Goal: Obtain resource: Download file/media

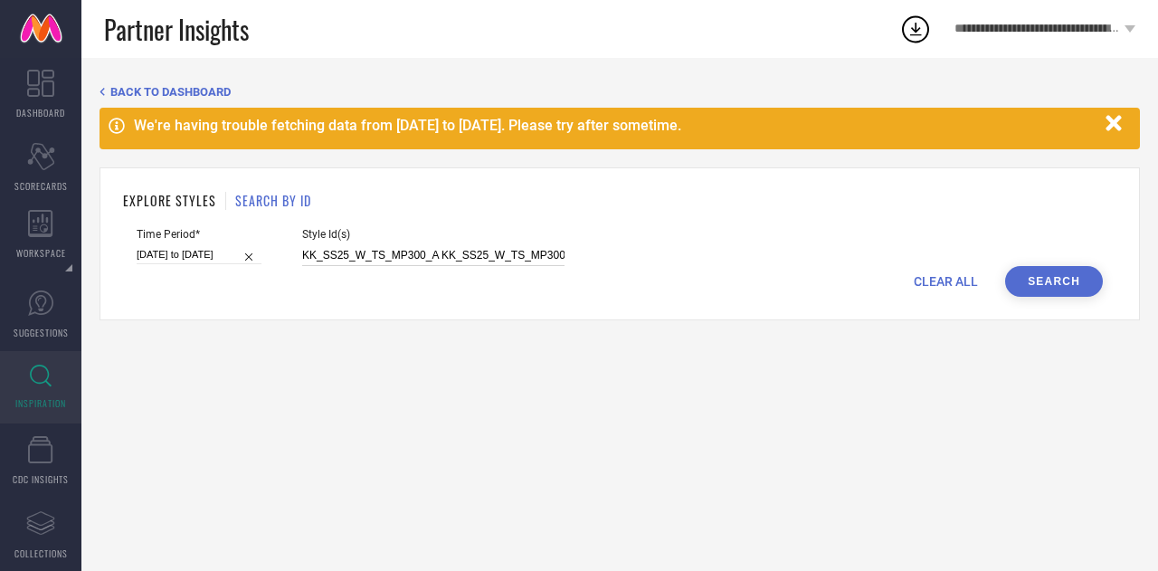
click at [409, 251] on input "KK_SS25_W_TS_MP300_A KK_SS25_W_TS_MP300_B KK_SS25_W_TS_MP301_A KK_SS25_W_TS_MP3…" at bounding box center [433, 255] width 262 height 21
paste input "21565552 26898030 32166662 14005922 29524280 11029166 12956150 12956152 1295617…"
type input "21565552 26898030 32166662 14005922 29524280 11029166 12956150 12956152 1295617…"
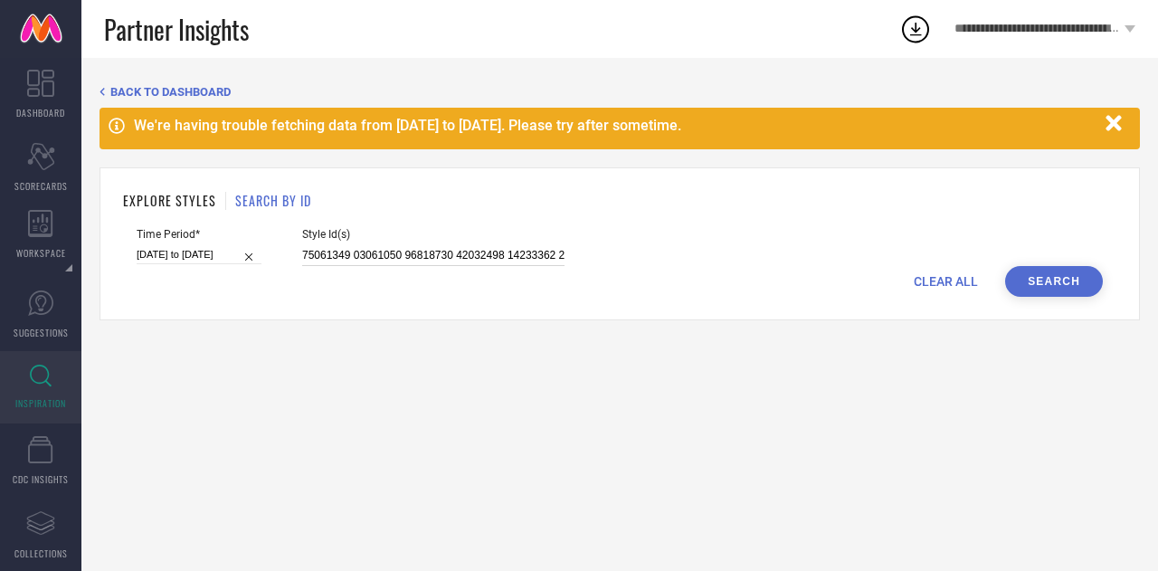
scroll to position [0, 12039]
select select "2025"
select select "1"
select select "2025"
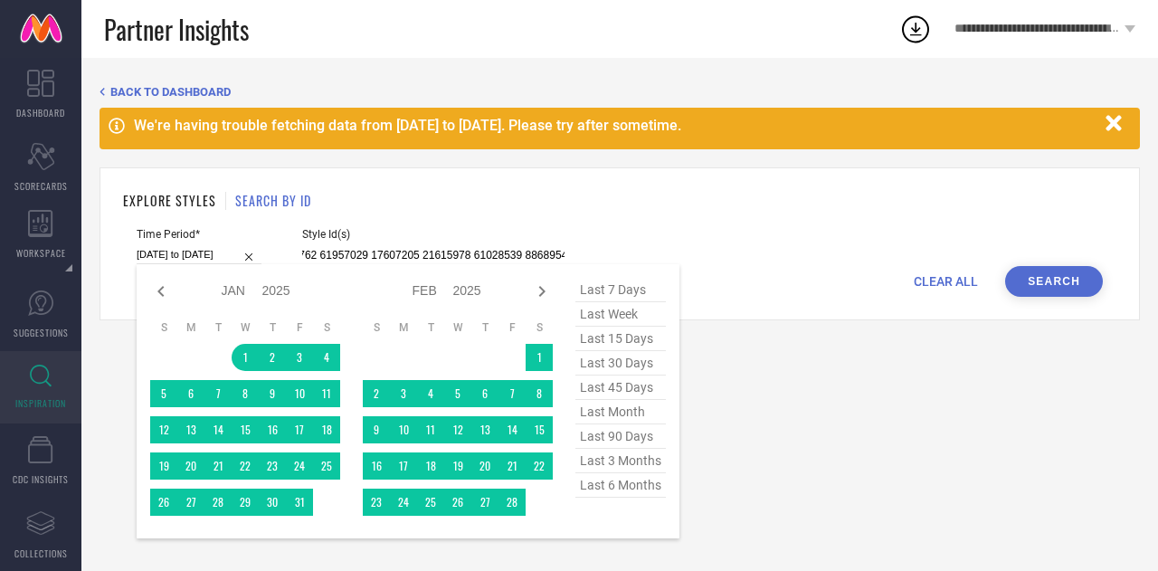
click at [212, 253] on input "01-01-2025 to 08-08-2025" at bounding box center [199, 254] width 125 height 19
type input "21565552 26898030 32166662 14005922 29524280 11029166 12956150 12956152 1295617…"
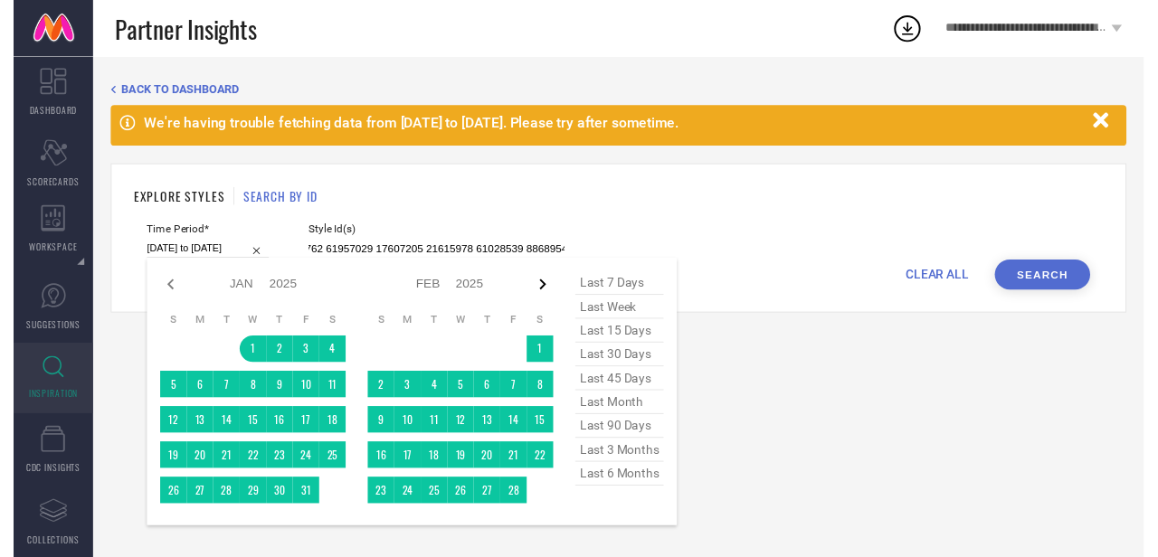
scroll to position [0, 0]
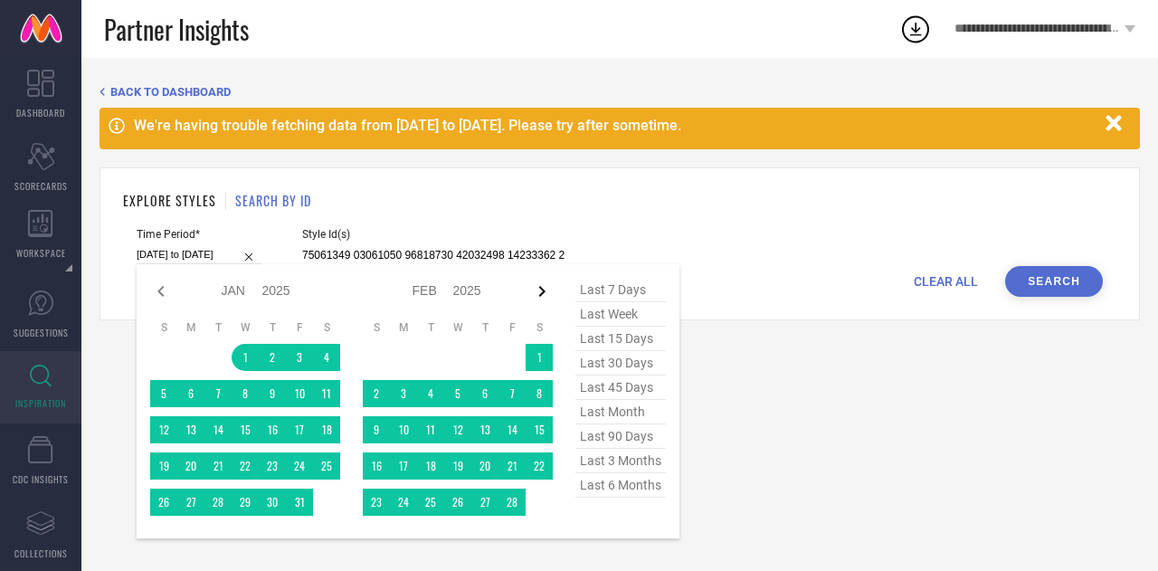
click at [540, 292] on icon at bounding box center [542, 292] width 22 height 22
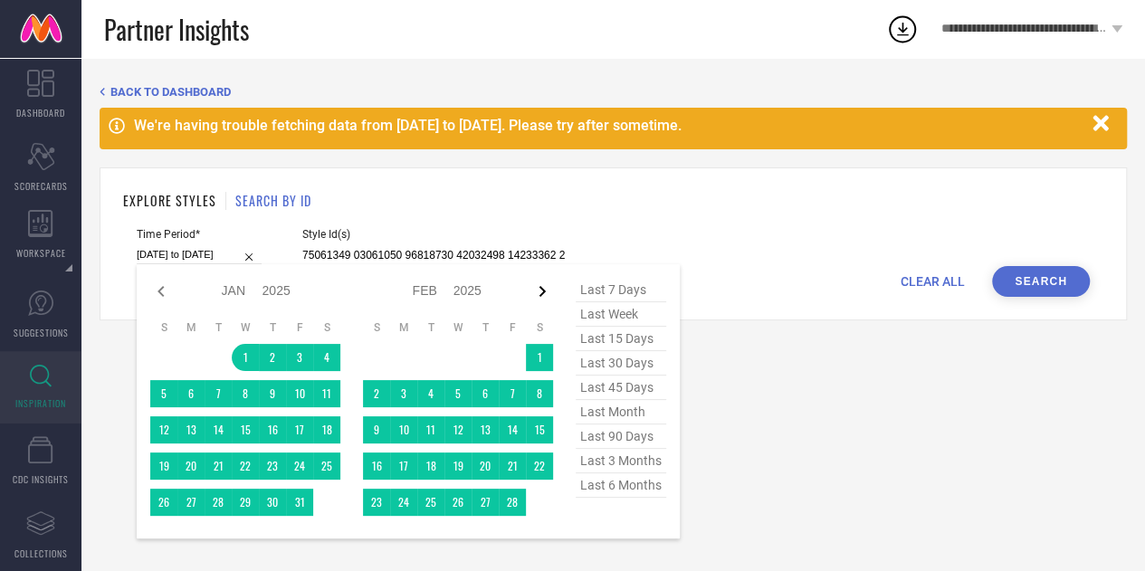
select select "1"
select select "2025"
select select "2"
select select "2025"
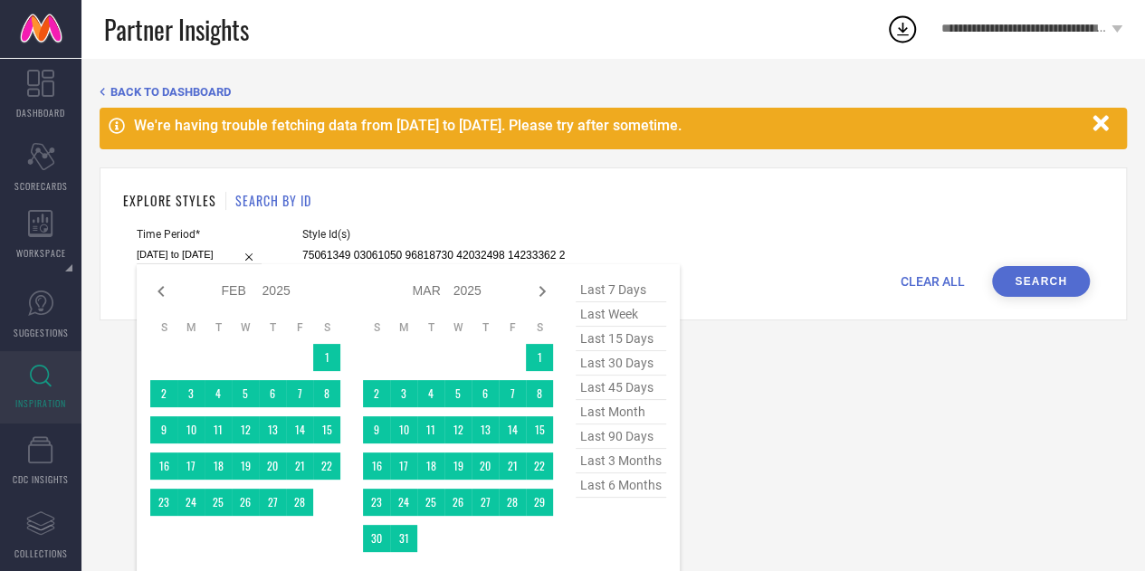
click at [540, 292] on icon at bounding box center [542, 292] width 22 height 22
select select "2"
select select "2025"
select select "3"
select select "2025"
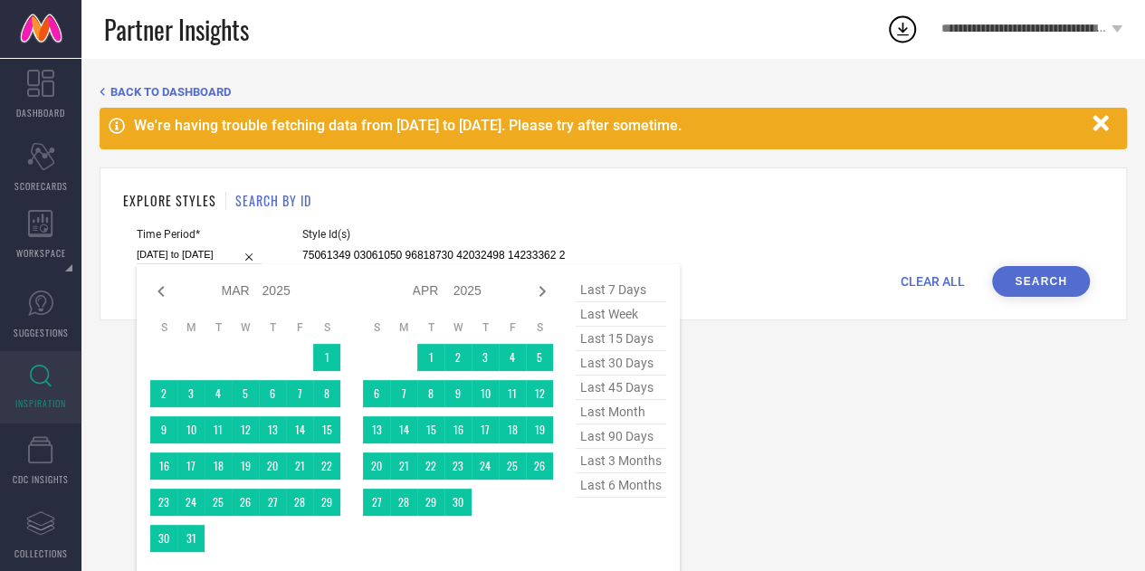
click at [540, 292] on icon at bounding box center [542, 292] width 22 height 22
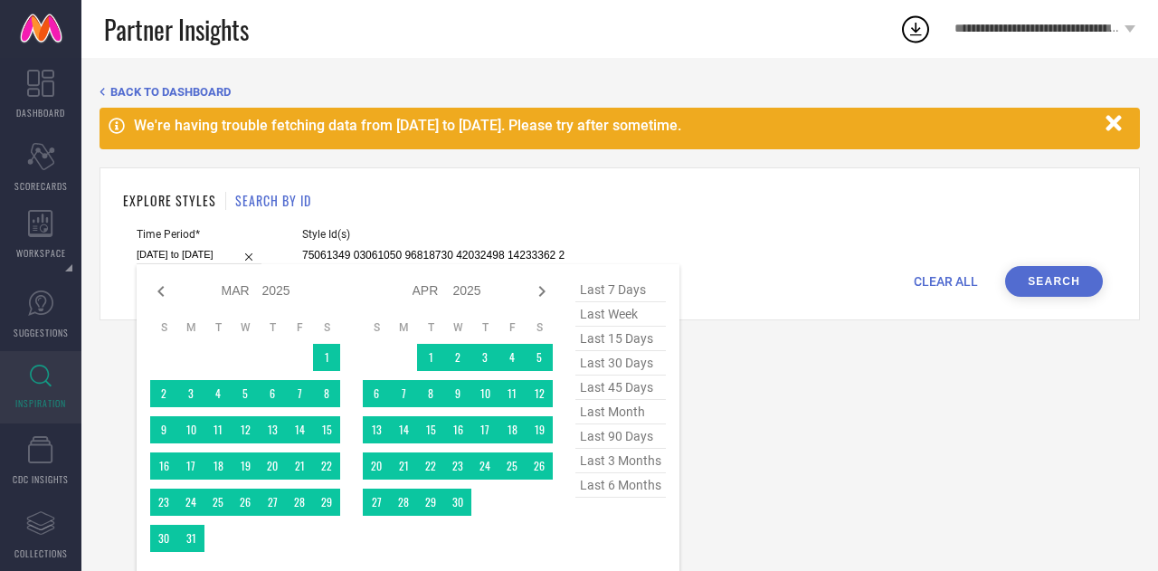
select select "3"
select select "2025"
select select "4"
select select "2025"
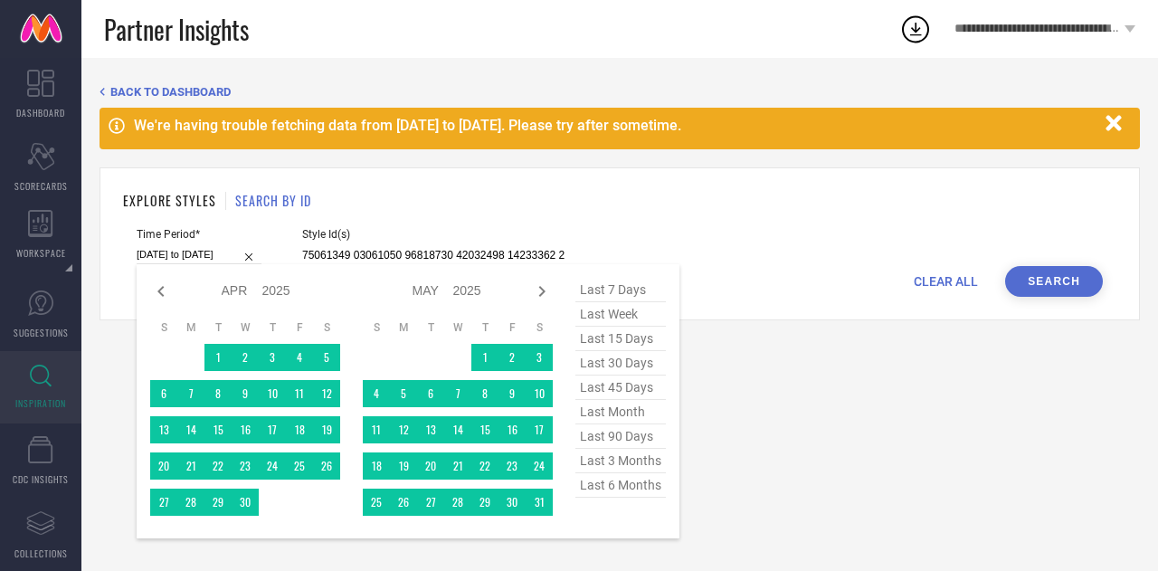
click at [540, 292] on icon at bounding box center [542, 292] width 22 height 22
select select "4"
select select "2025"
select select "5"
select select "2025"
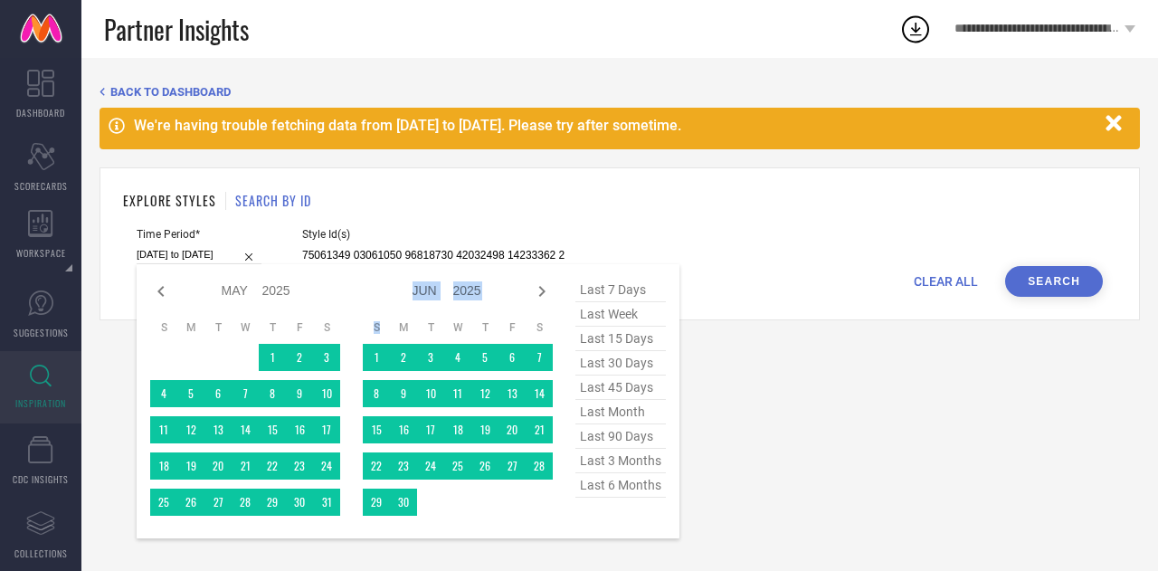
click at [540, 292] on icon at bounding box center [542, 292] width 22 height 22
select select "5"
select select "2025"
select select "6"
select select "2025"
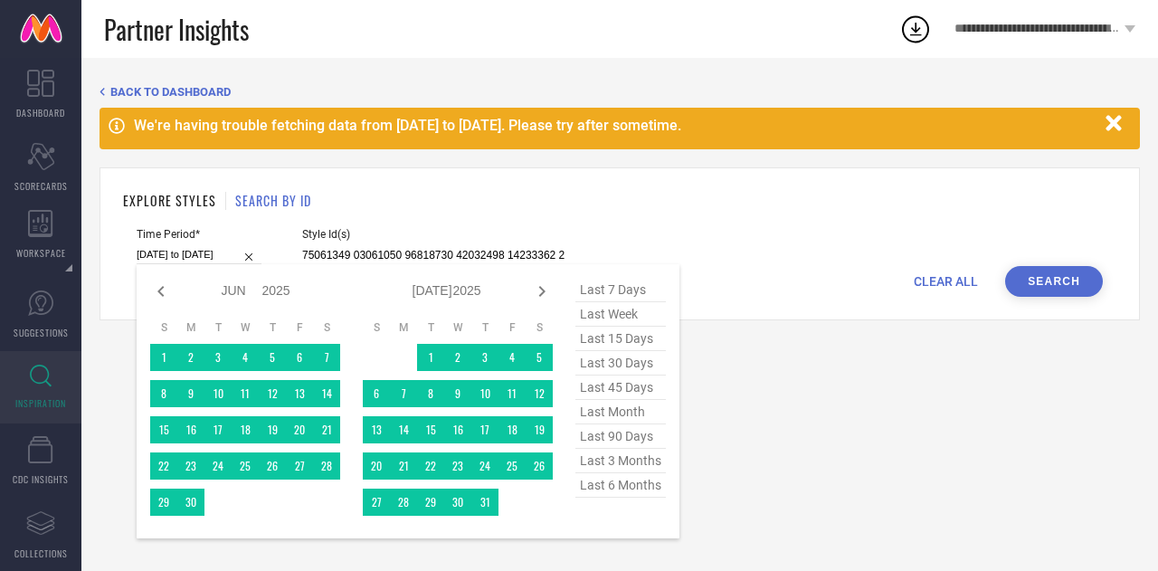
click at [540, 292] on icon at bounding box center [542, 292] width 22 height 22
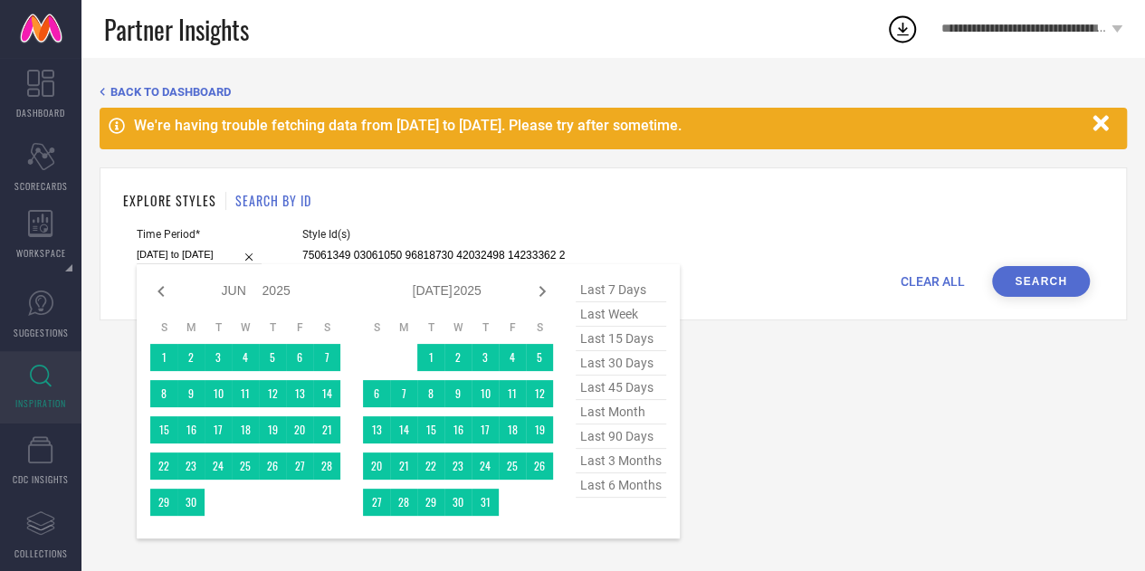
select select "6"
select select "2025"
select select "7"
select select "2025"
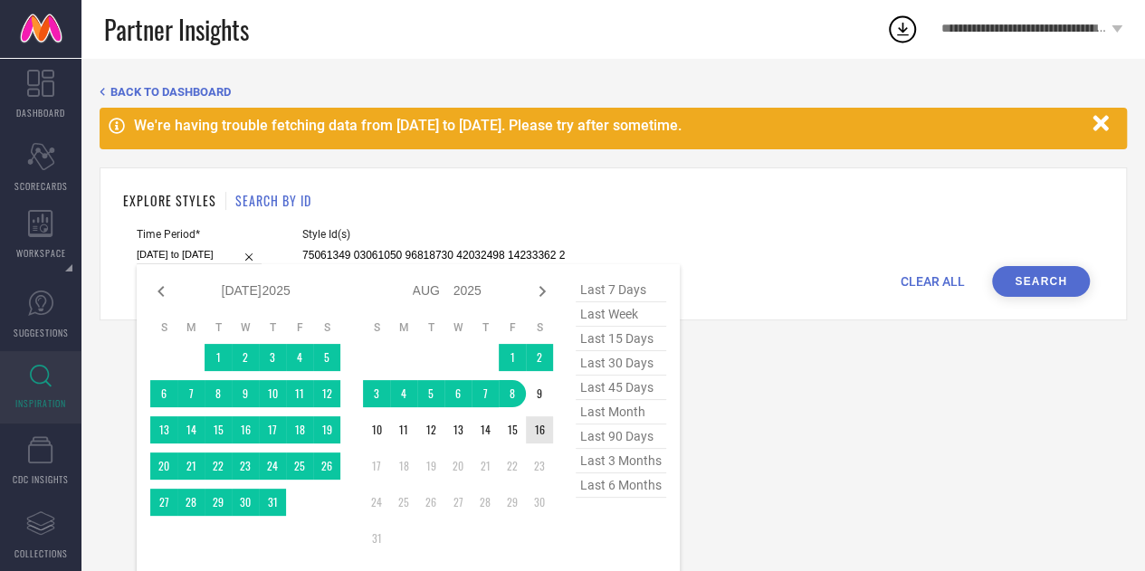
type input "After 16-08-2025"
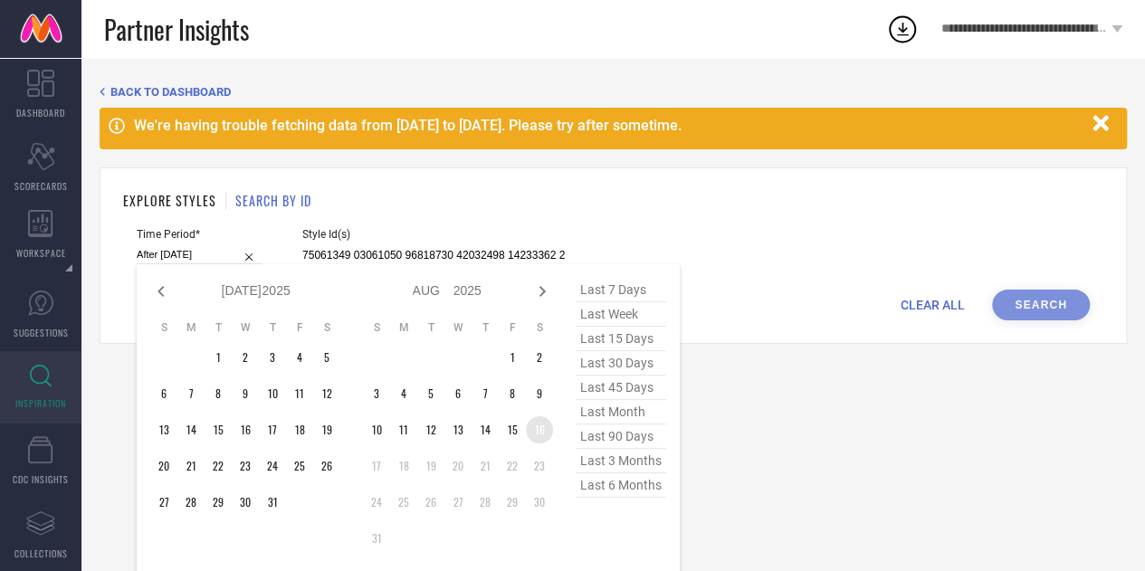
click at [539, 426] on td "16" at bounding box center [539, 429] width 27 height 27
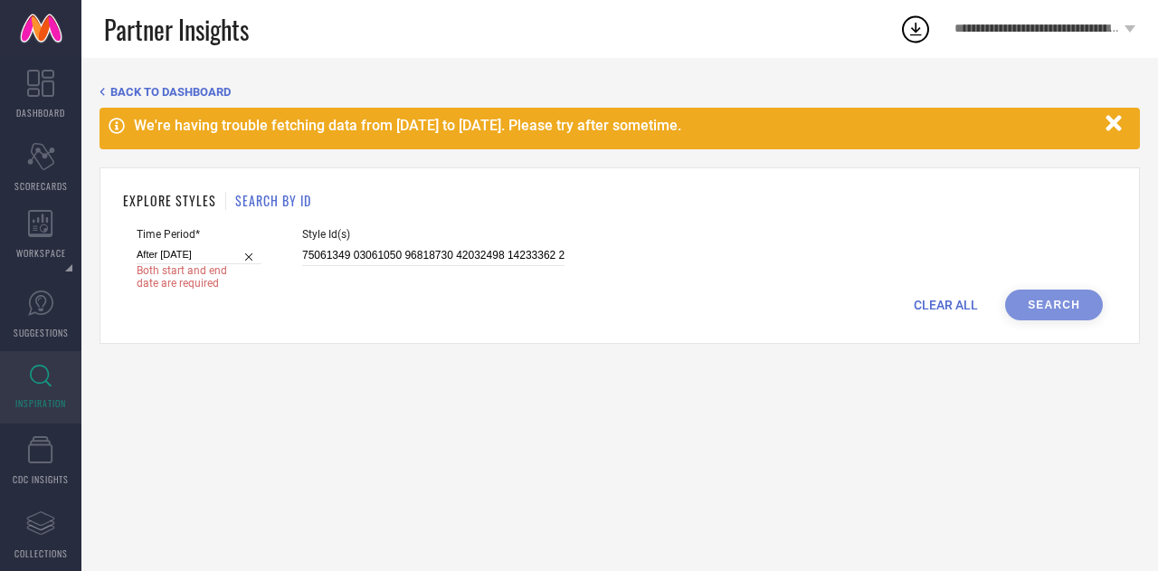
click at [739, 402] on div "BACK TO DASHBOARD We're having trouble fetching data from 13 Aug 2025 to 16 Aug…" at bounding box center [619, 314] width 1077 height 513
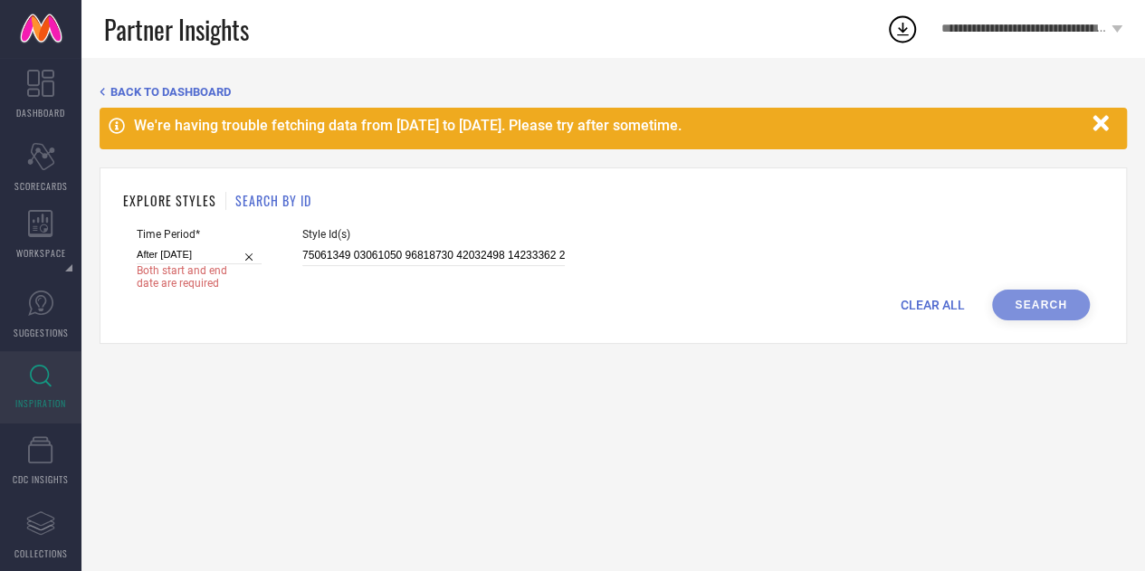
select select "7"
select select "2025"
select select "8"
select select "2025"
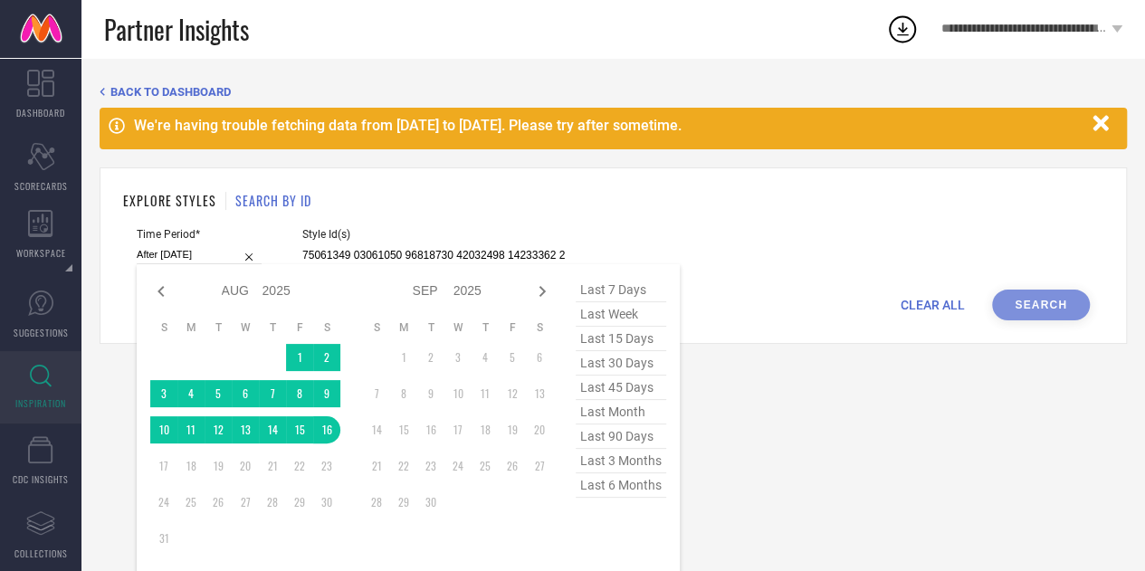
click at [212, 254] on input "After 16-08-2025" at bounding box center [199, 254] width 125 height 19
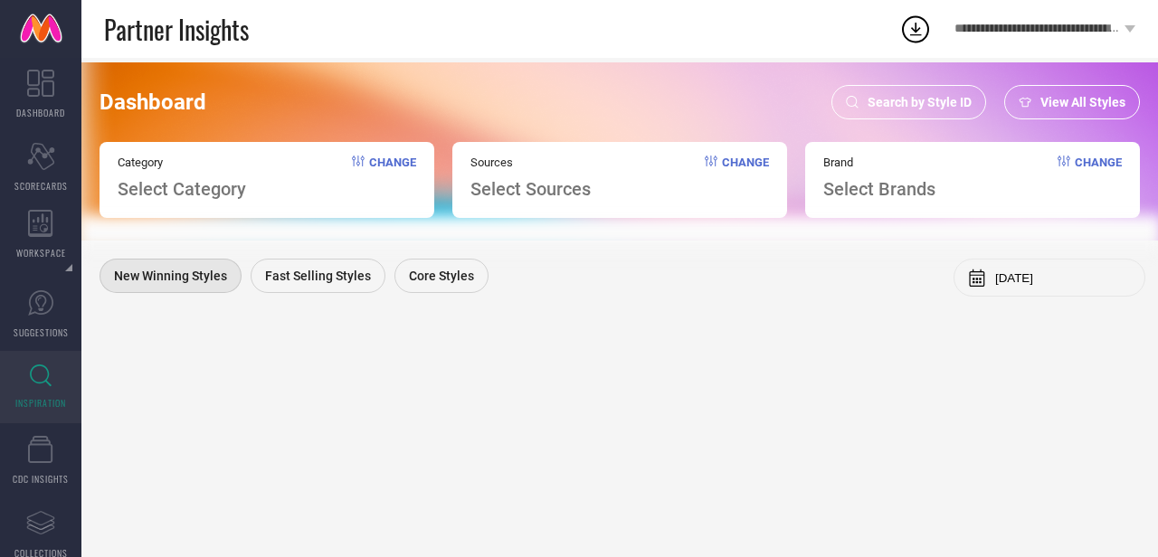
scroll to position [0, 5]
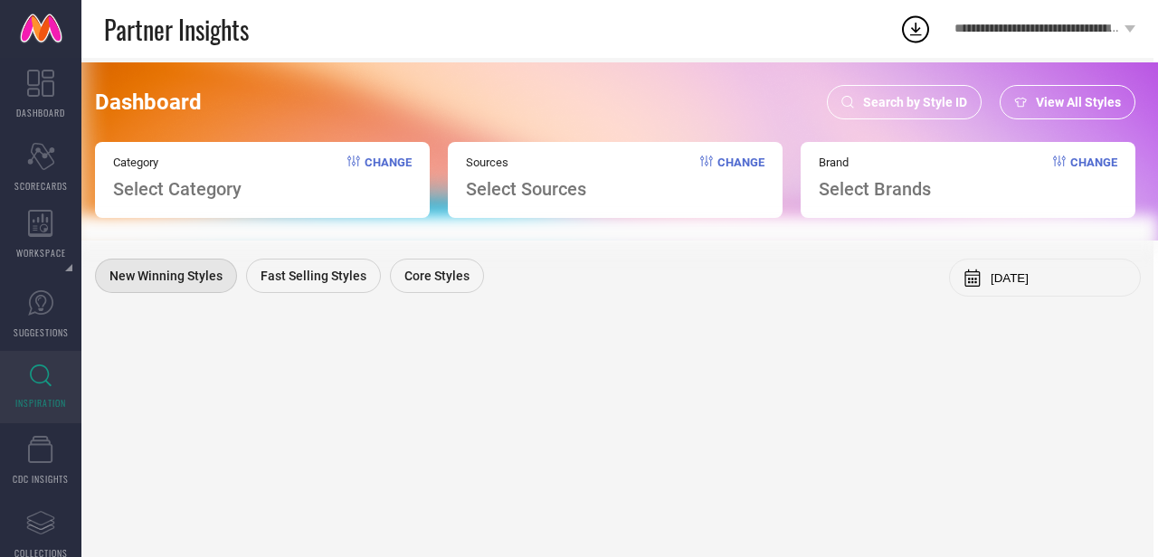
click at [917, 93] on div "Search by Style ID" at bounding box center [904, 102] width 155 height 34
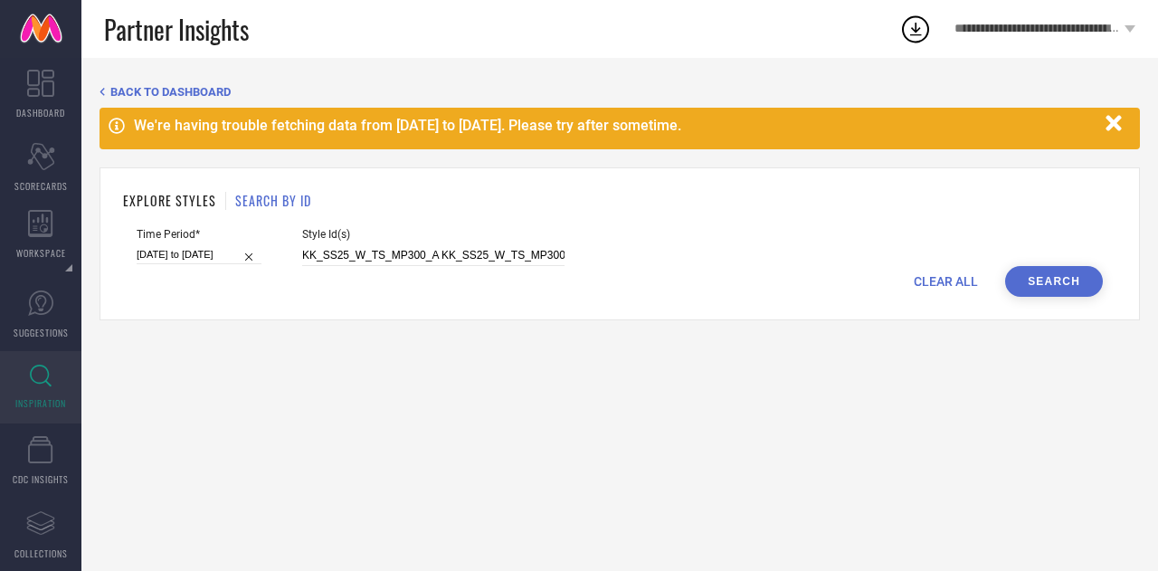
select select "2025"
select select "1"
select select "2025"
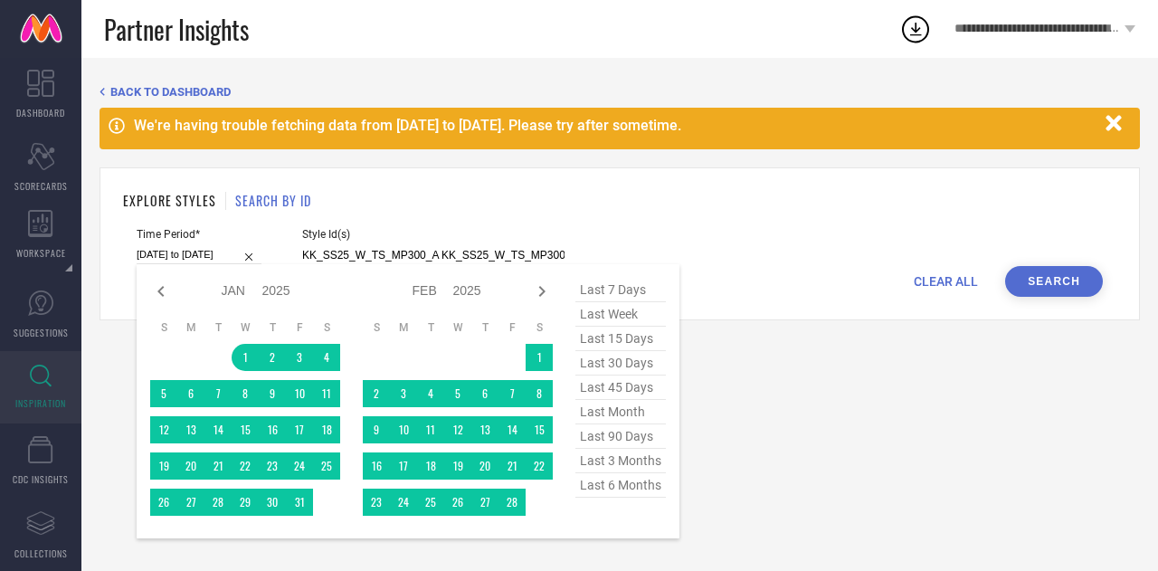
click at [201, 252] on input "01-01-2025 to 08-08-2025" at bounding box center [199, 254] width 125 height 19
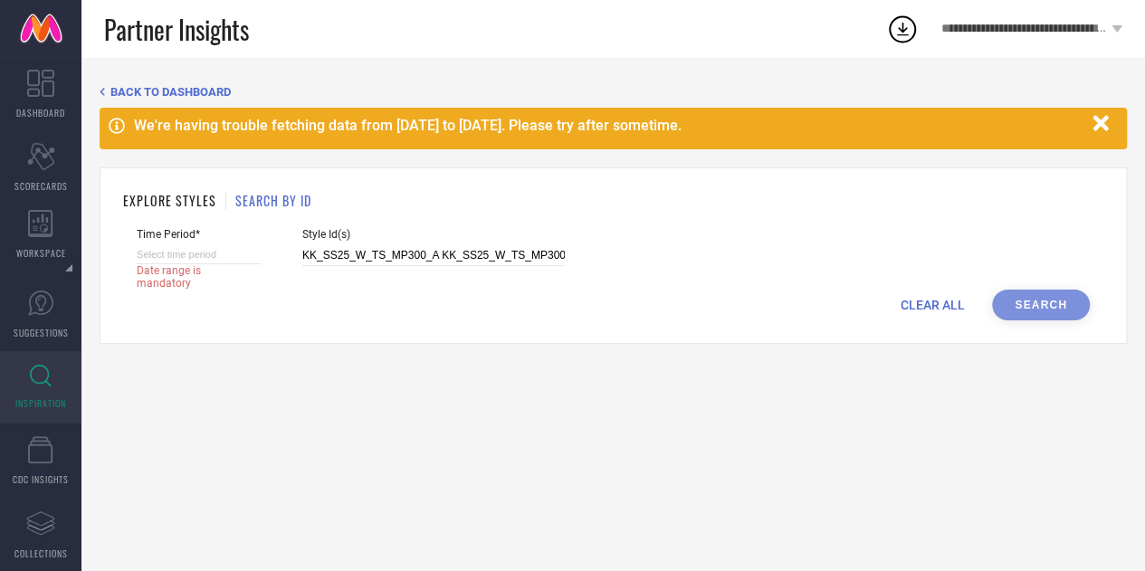
click at [197, 252] on input at bounding box center [199, 254] width 125 height 19
select select "7"
select select "2025"
select select "8"
select select "2025"
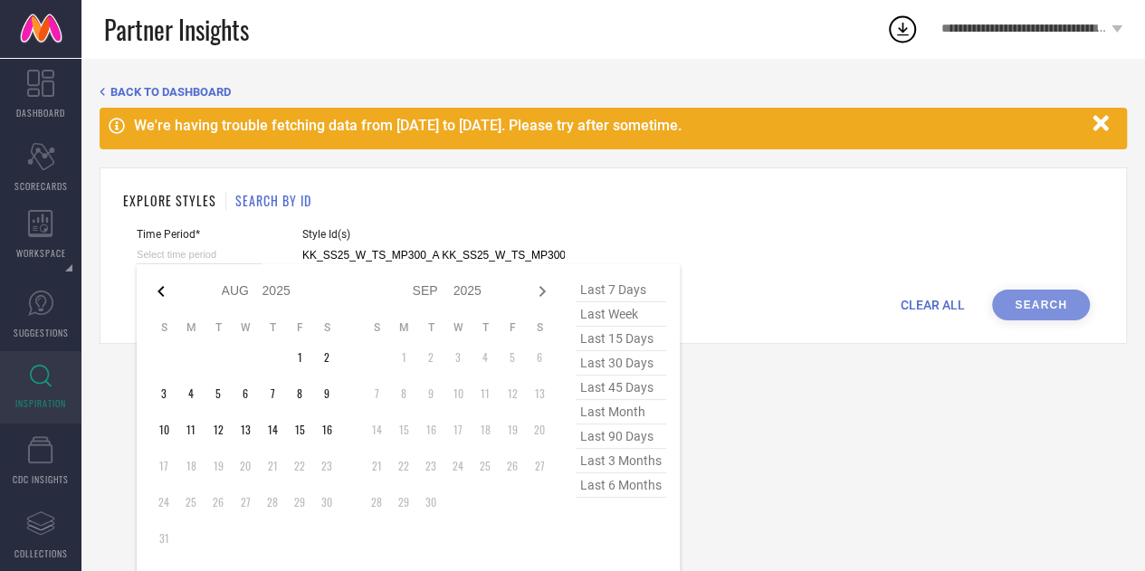
click at [160, 296] on icon at bounding box center [161, 292] width 22 height 22
select select "6"
select select "2025"
select select "7"
select select "2025"
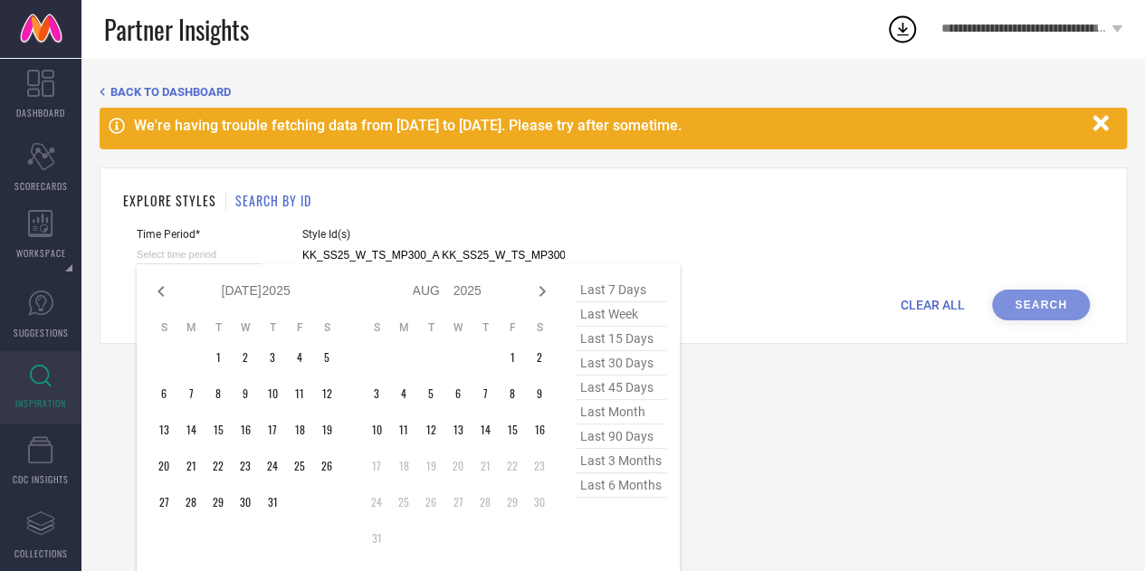
click at [160, 296] on icon at bounding box center [161, 292] width 22 height 22
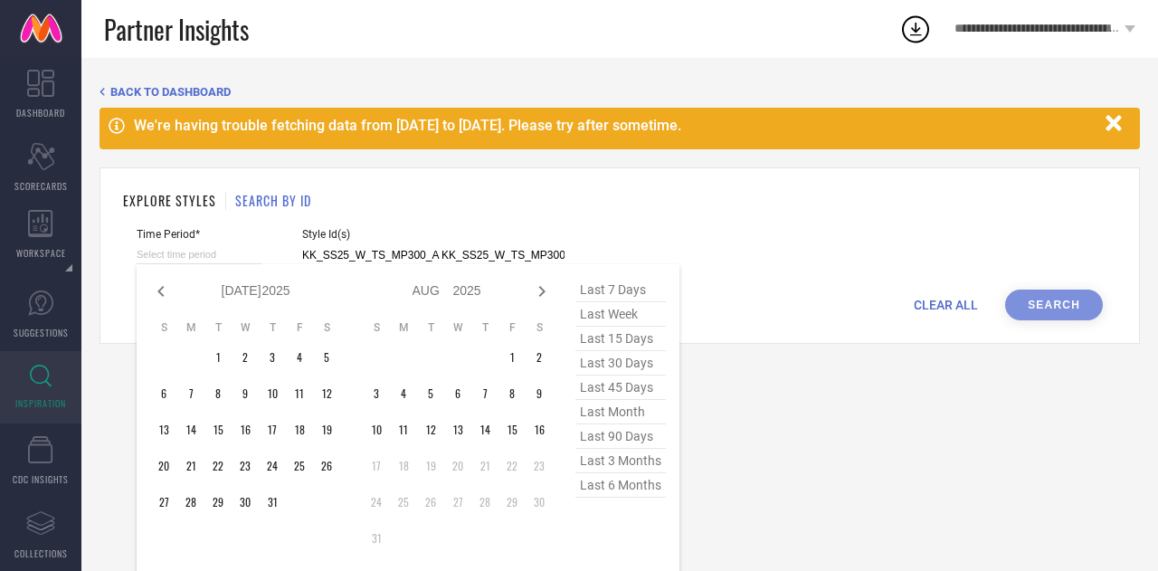
select select "4"
select select "2025"
select select "5"
select select "2025"
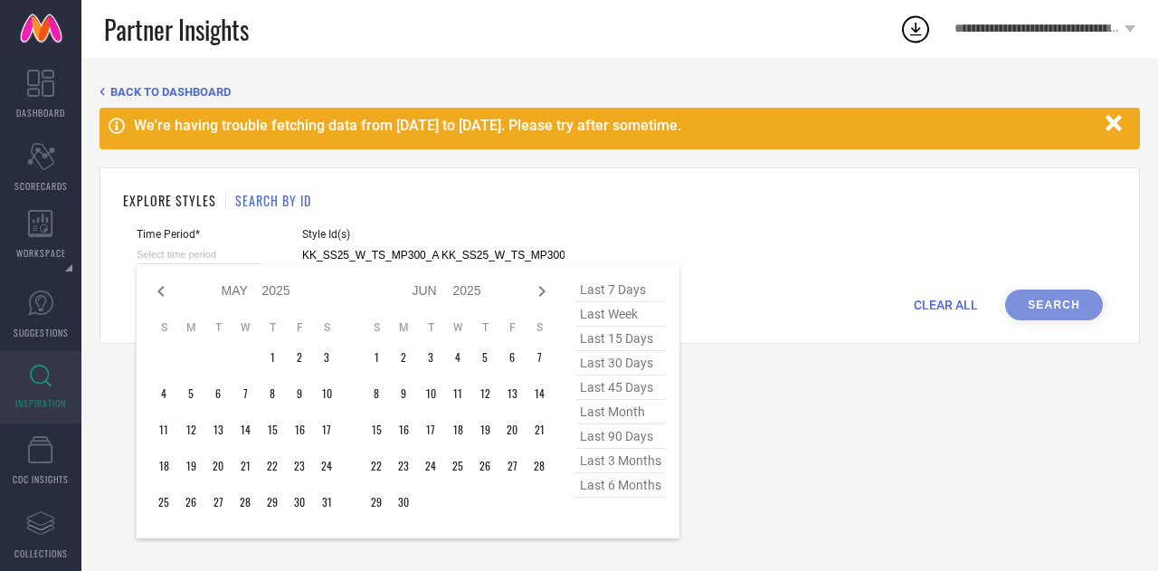
click at [160, 296] on icon at bounding box center [161, 292] width 22 height 22
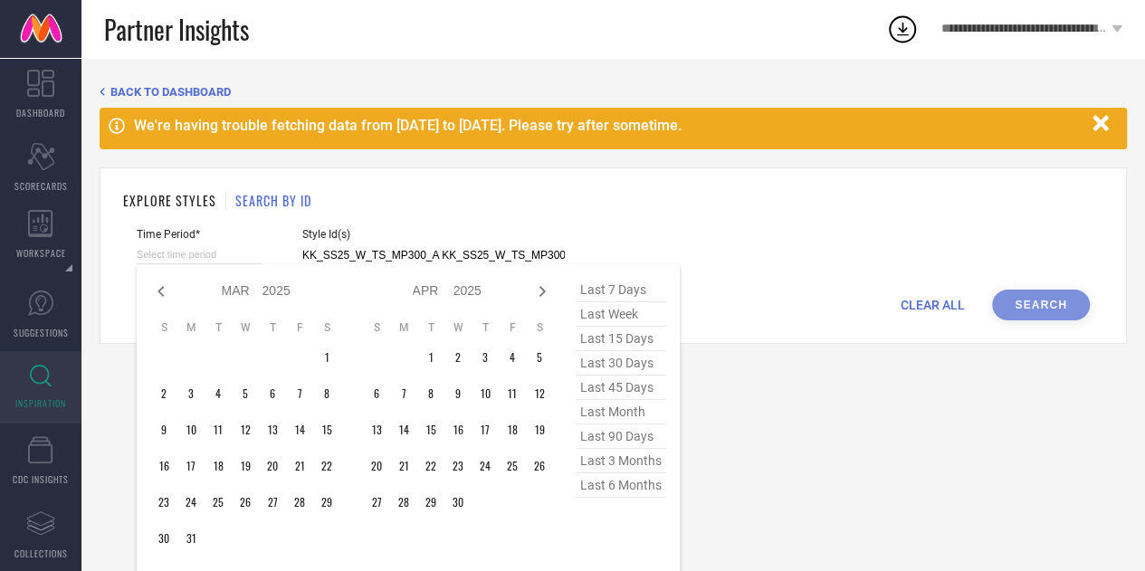
click at [160, 296] on icon at bounding box center [161, 292] width 22 height 22
select select "2025"
select select "1"
select select "2025"
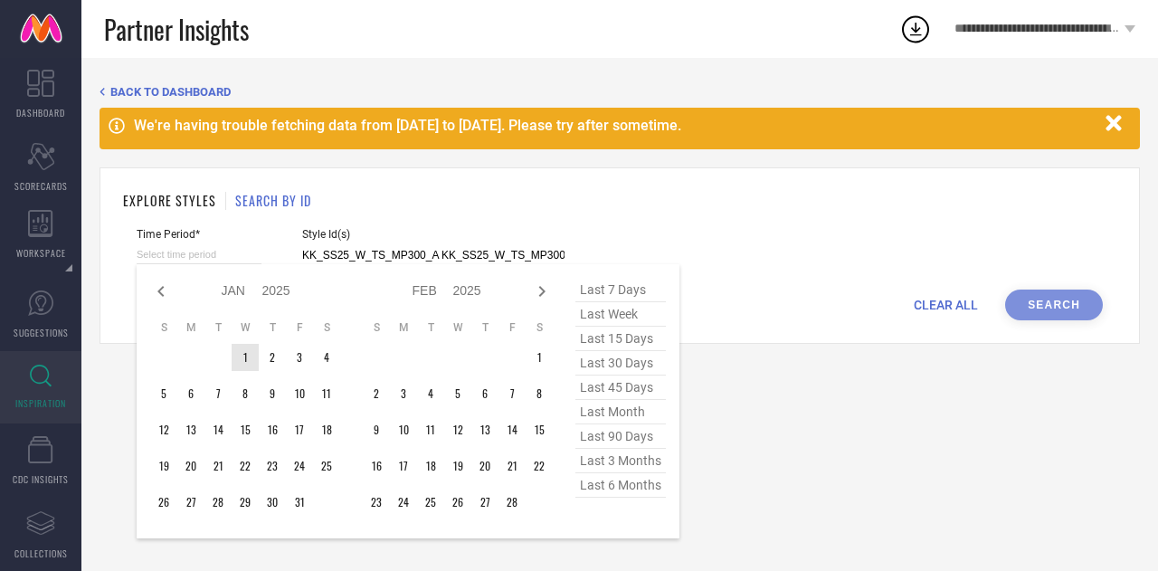
type input "After 01-01-2025"
click at [244, 352] on td "1" at bounding box center [245, 357] width 27 height 27
click at [546, 292] on icon at bounding box center [542, 292] width 22 height 22
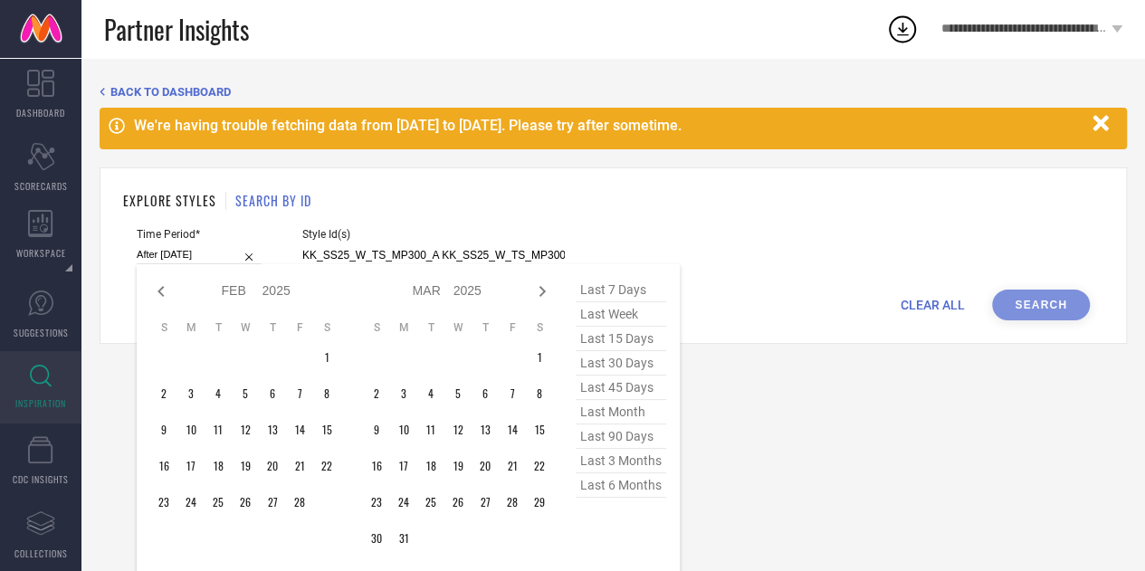
click at [546, 292] on icon at bounding box center [542, 292] width 22 height 22
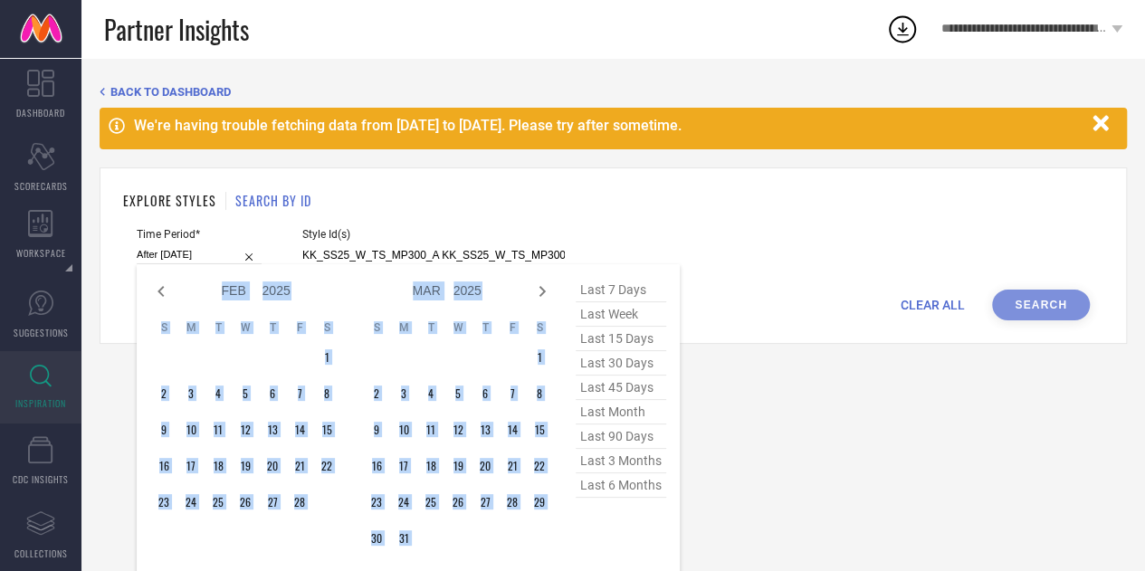
select select "3"
select select "2025"
select select "4"
select select "2025"
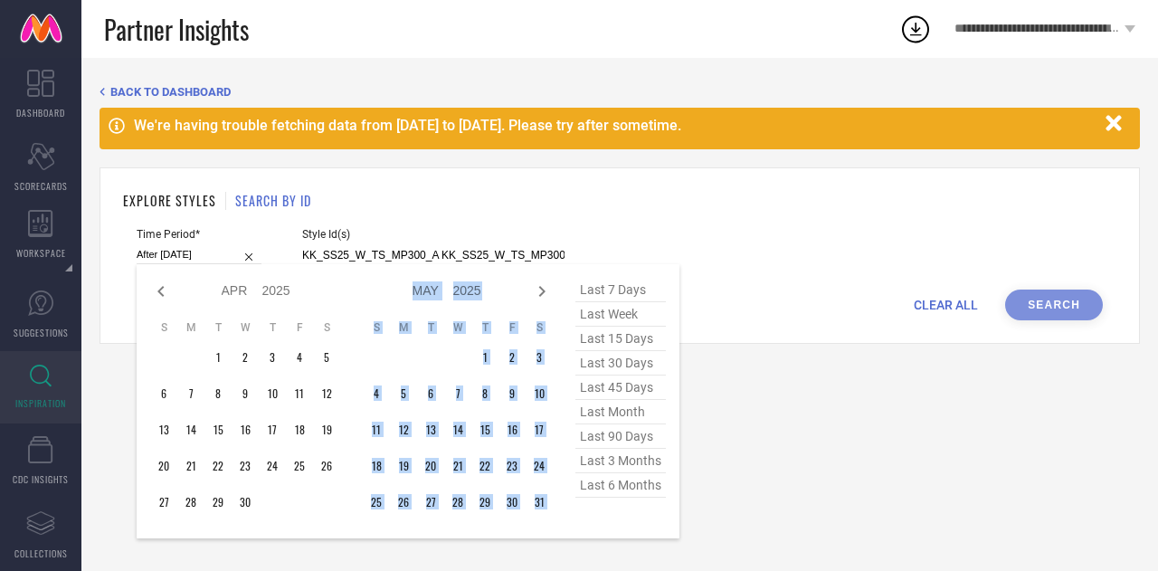
click at [546, 292] on icon at bounding box center [542, 292] width 22 height 22
select select "4"
select select "2025"
select select "5"
select select "2025"
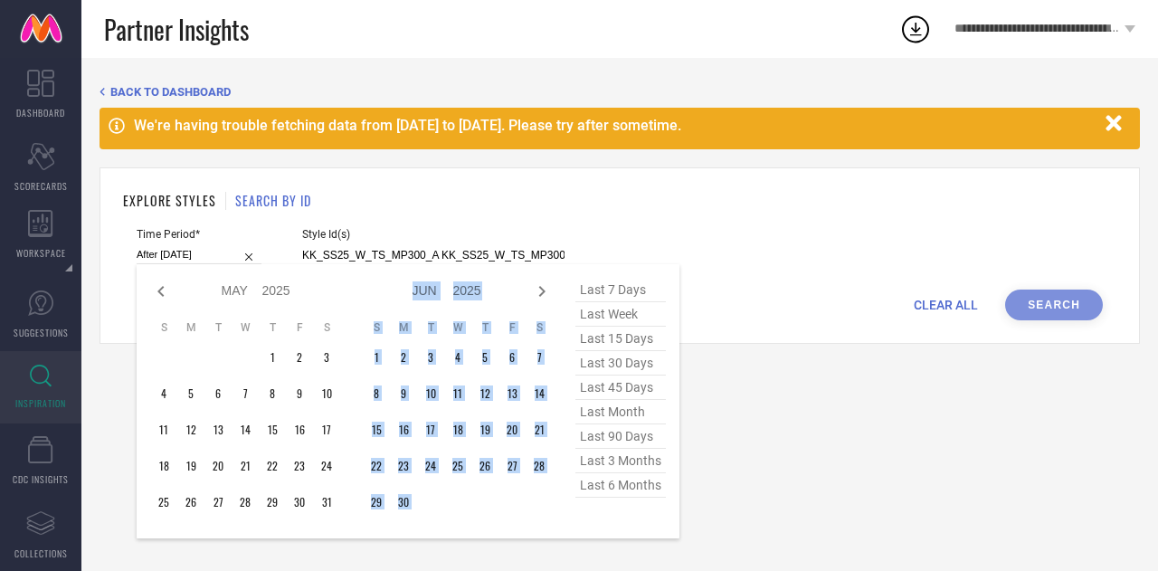
click at [546, 292] on icon at bounding box center [542, 292] width 22 height 22
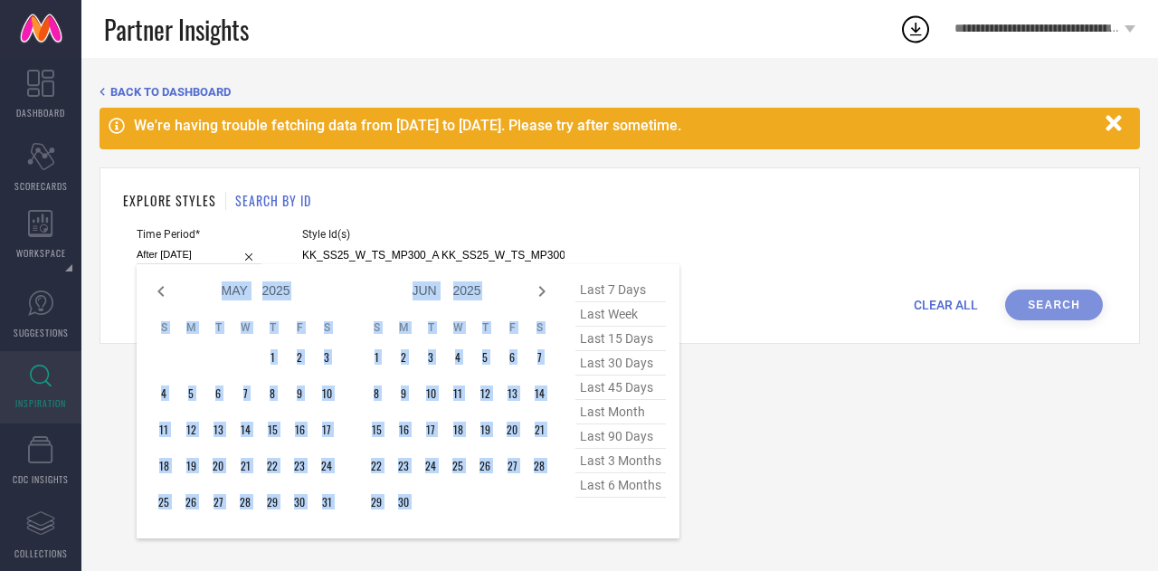
select select "6"
select select "2025"
select select "7"
select select "2025"
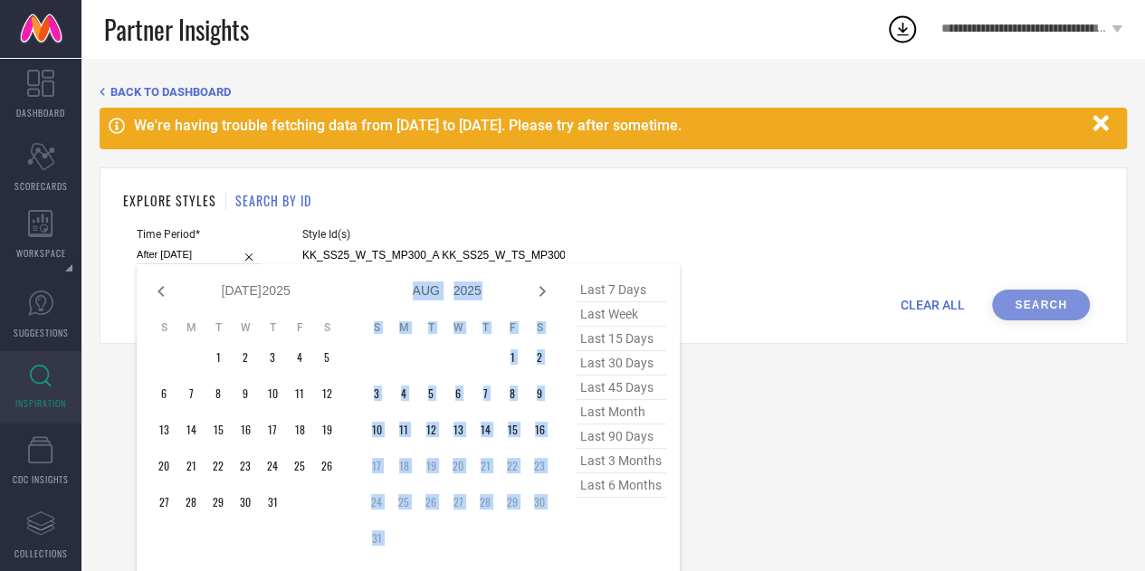
click at [546, 292] on icon at bounding box center [542, 292] width 22 height 22
select select "7"
select select "2025"
select select "8"
select select "2025"
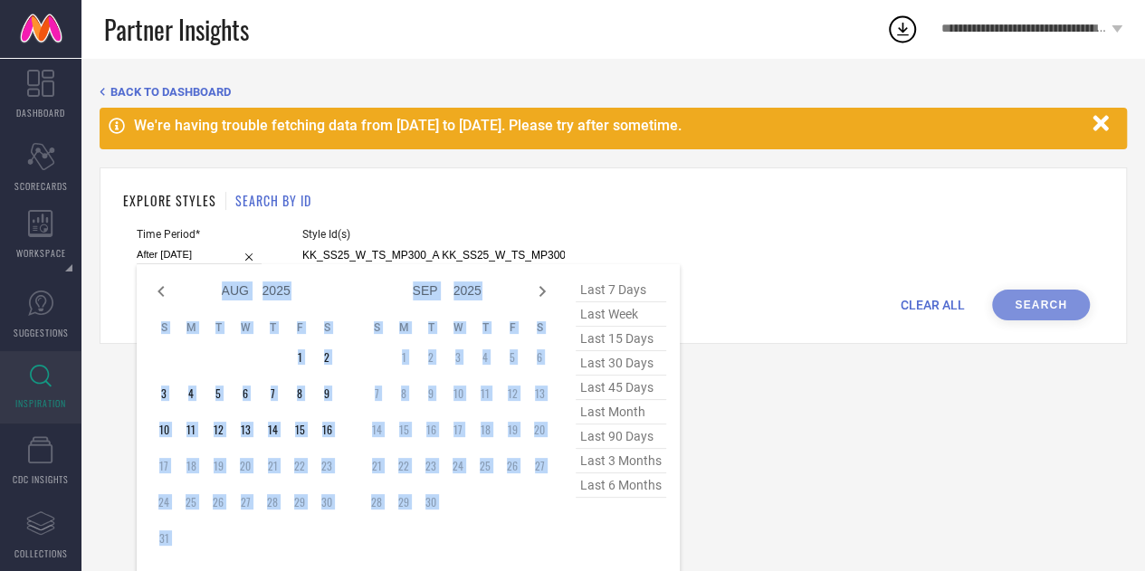
click at [218, 466] on td "19" at bounding box center [218, 465] width 27 height 27
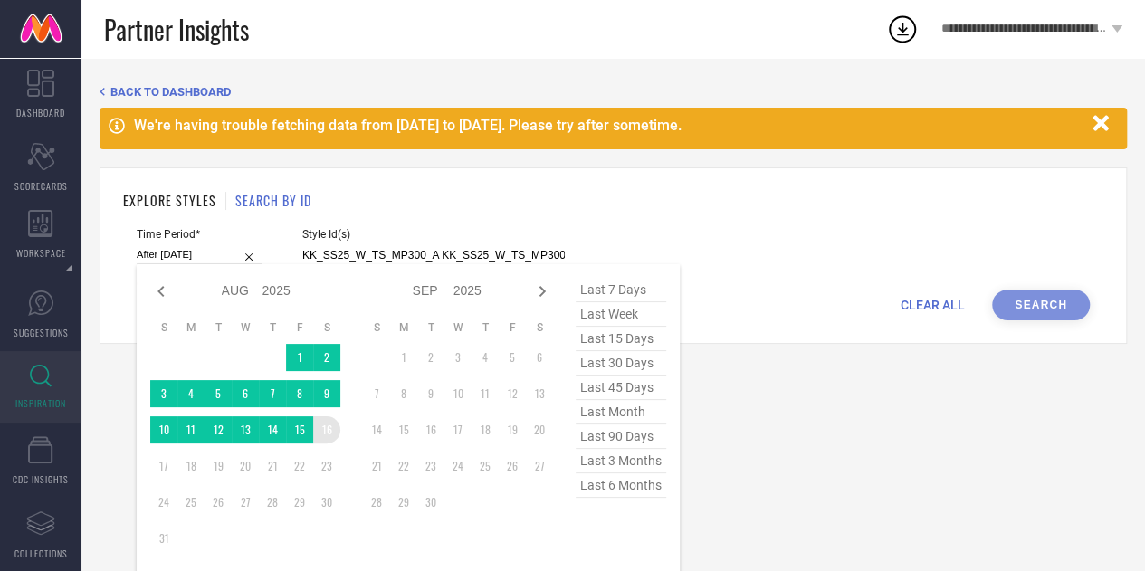
type input "[DATE] to [DATE]"
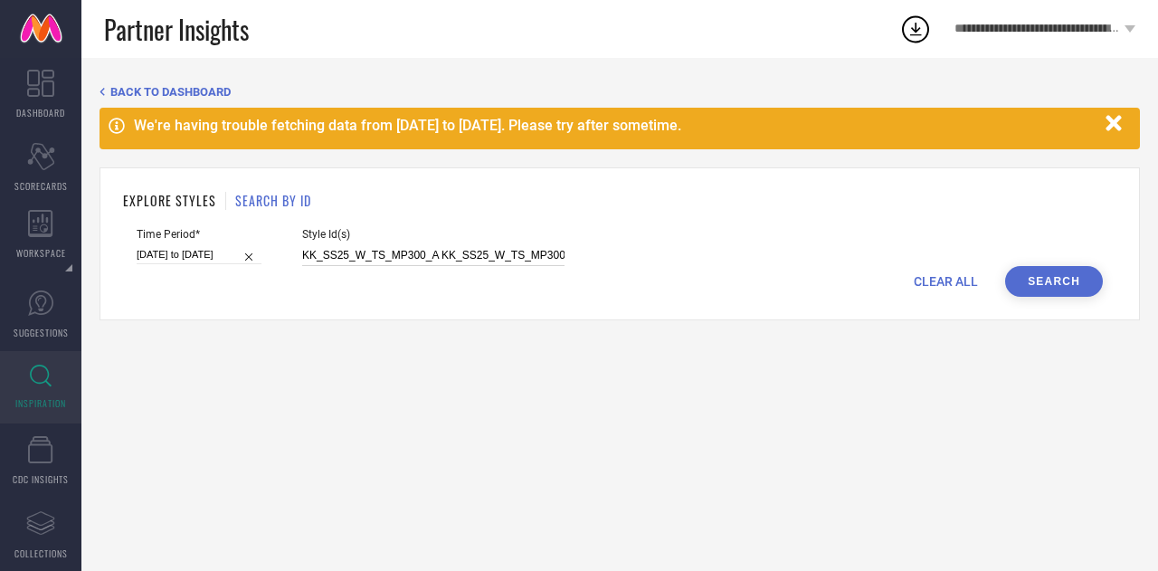
click at [409, 251] on input "KK_SS25_W_TS_MP300_A KK_SS25_W_TS_MP300_B KK_SS25_W_TS_MP301_A KK_SS25_W_TS_MP3…" at bounding box center [433, 255] width 262 height 21
paste input "21565552 26898030 32166662 14005922 29524280 11029166 12956150 12956152 1295617…"
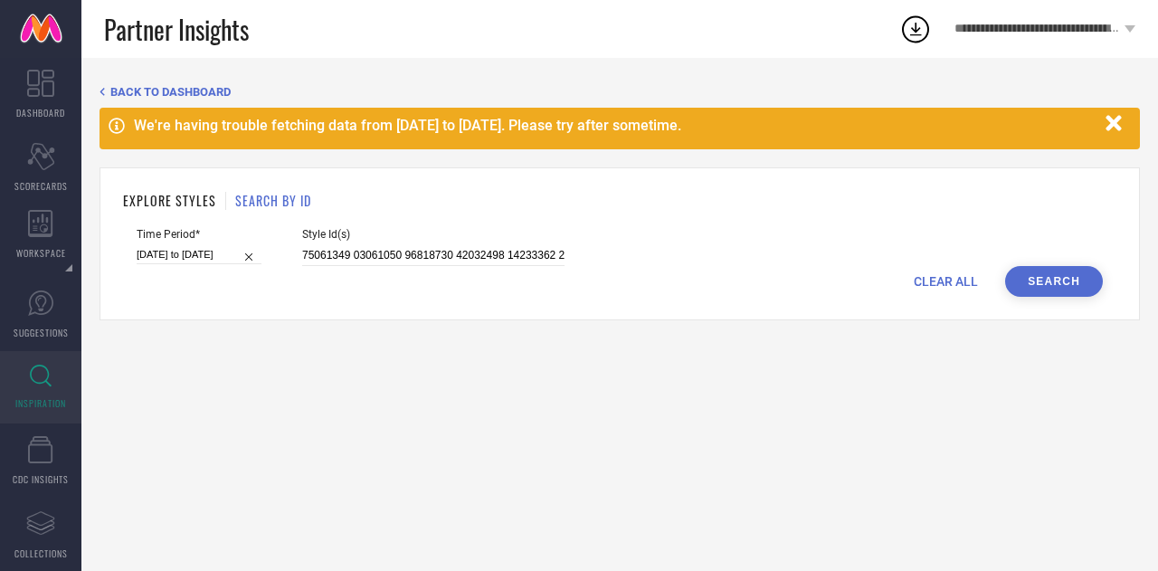
click at [1069, 282] on button "Search" at bounding box center [1054, 281] width 98 height 31
click at [1119, 125] on icon "button" at bounding box center [1114, 123] width 23 height 23
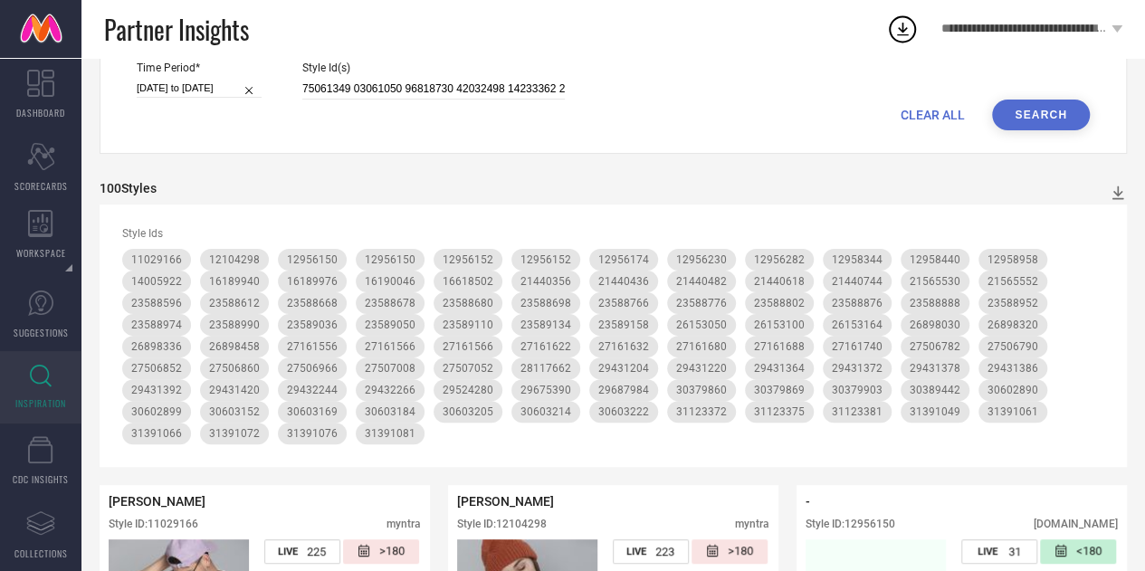
scroll to position [111, 0]
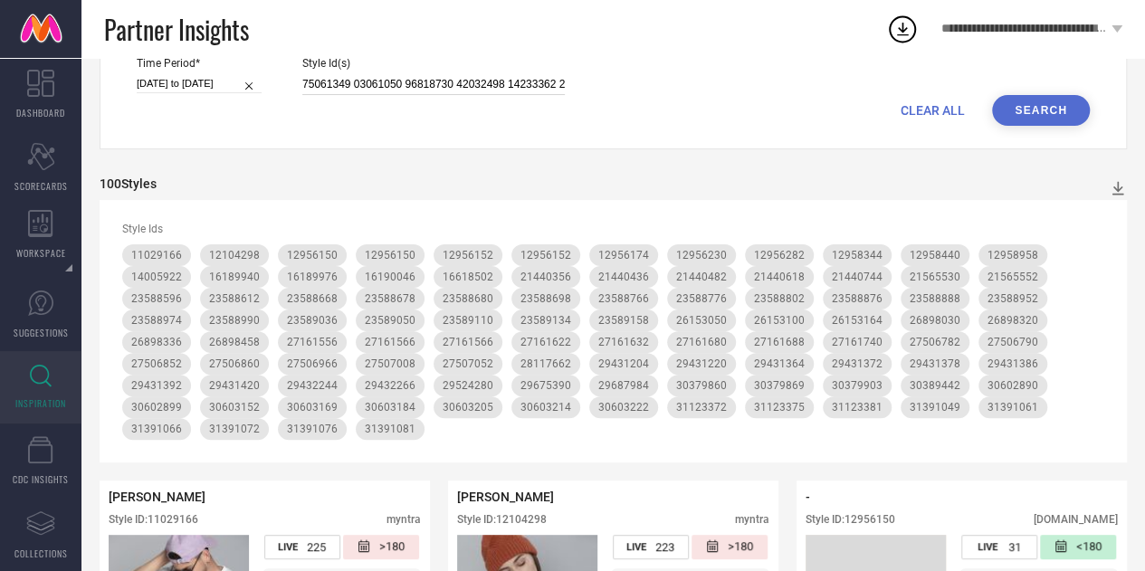
click at [385, 94] on input at bounding box center [433, 84] width 262 height 21
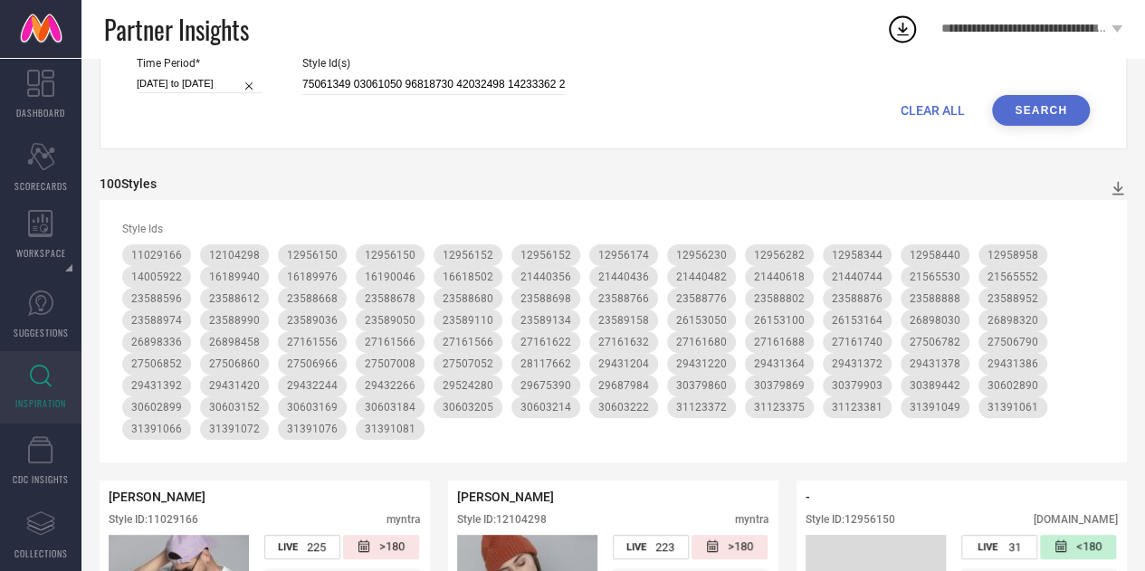
click at [1057, 107] on button "Search" at bounding box center [1041, 110] width 98 height 31
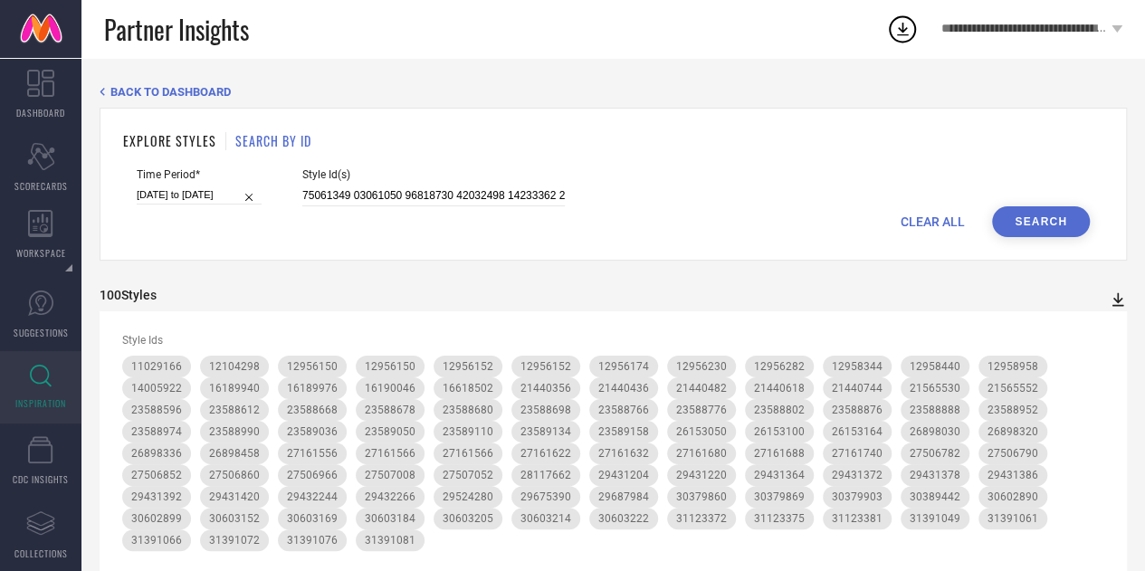
click at [1119, 301] on icon at bounding box center [1118, 300] width 12 height 14
click at [1108, 336] on li "PDF" at bounding box center [1098, 331] width 48 height 26
click at [409, 193] on input at bounding box center [433, 196] width 262 height 21
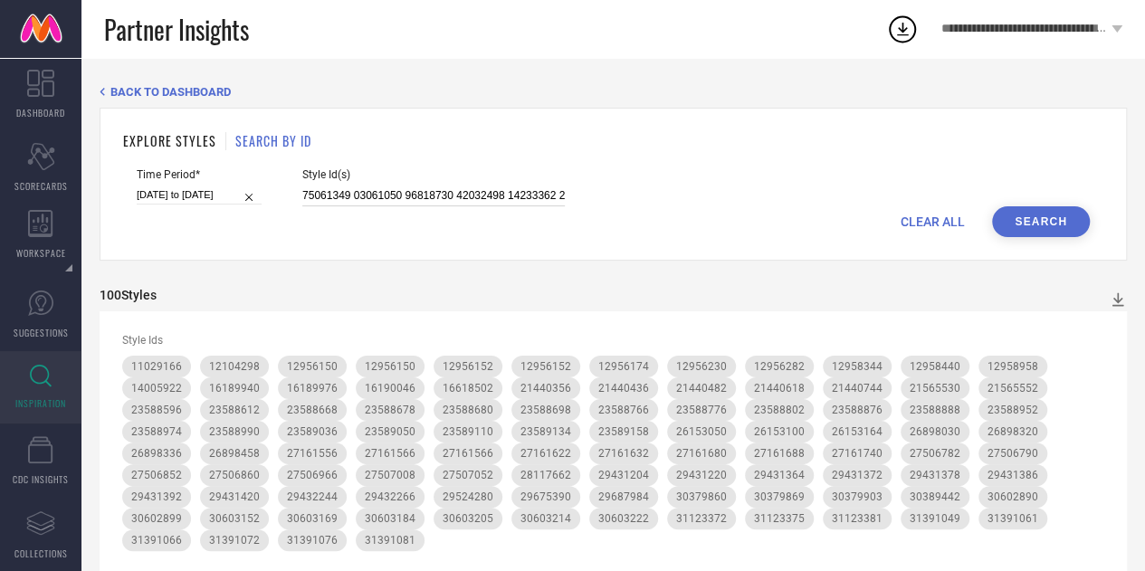
click at [409, 193] on input at bounding box center [433, 196] width 262 height 21
paste input "9687984 21565530 31417341 31825438 30010559 29431148 29790444 29524224 29524264…"
type input "29687984 21565530 31417341 31825438 30010559 29431148 29790444 29524224 2952426…"
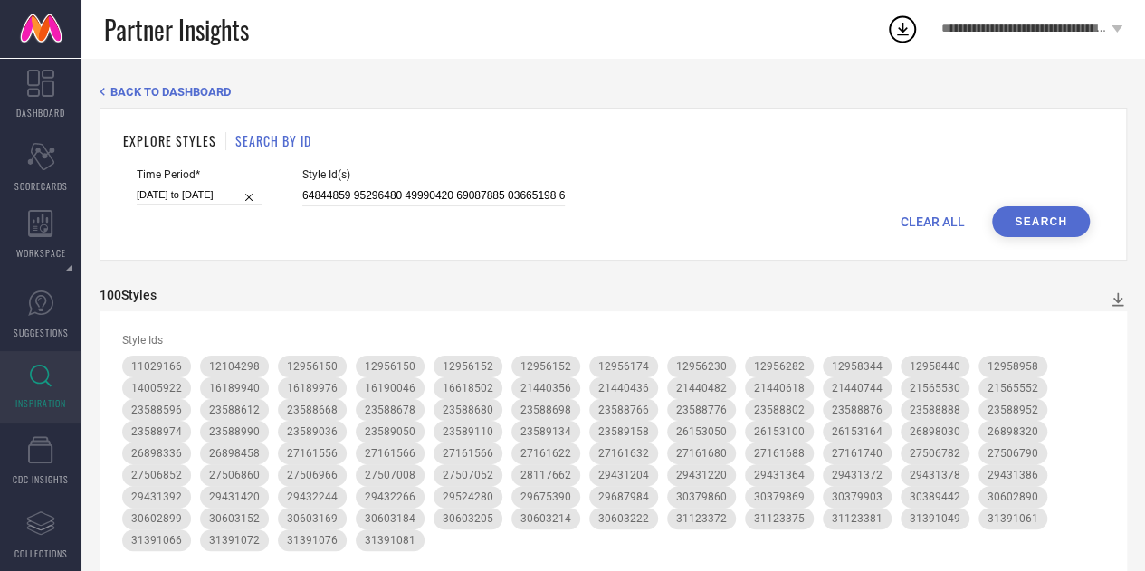
click at [1066, 213] on button "Search" at bounding box center [1041, 221] width 98 height 31
click at [1118, 303] on icon at bounding box center [1117, 299] width 18 height 18
click at [1100, 328] on span "PDF" at bounding box center [1098, 332] width 21 height 13
click at [901, 24] on icon at bounding box center [902, 29] width 33 height 33
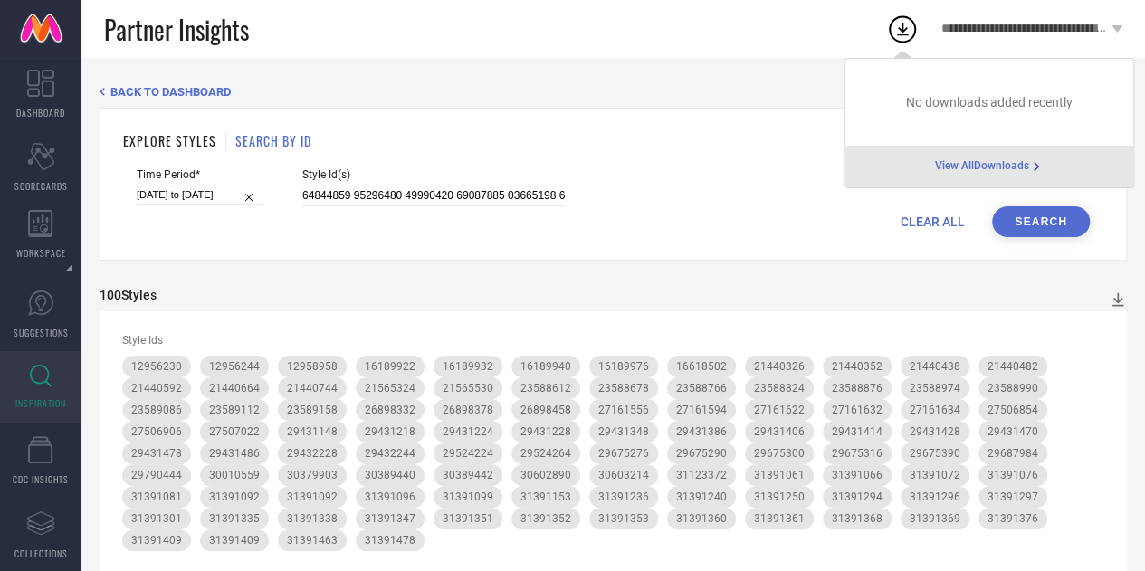
scroll to position [5, 0]
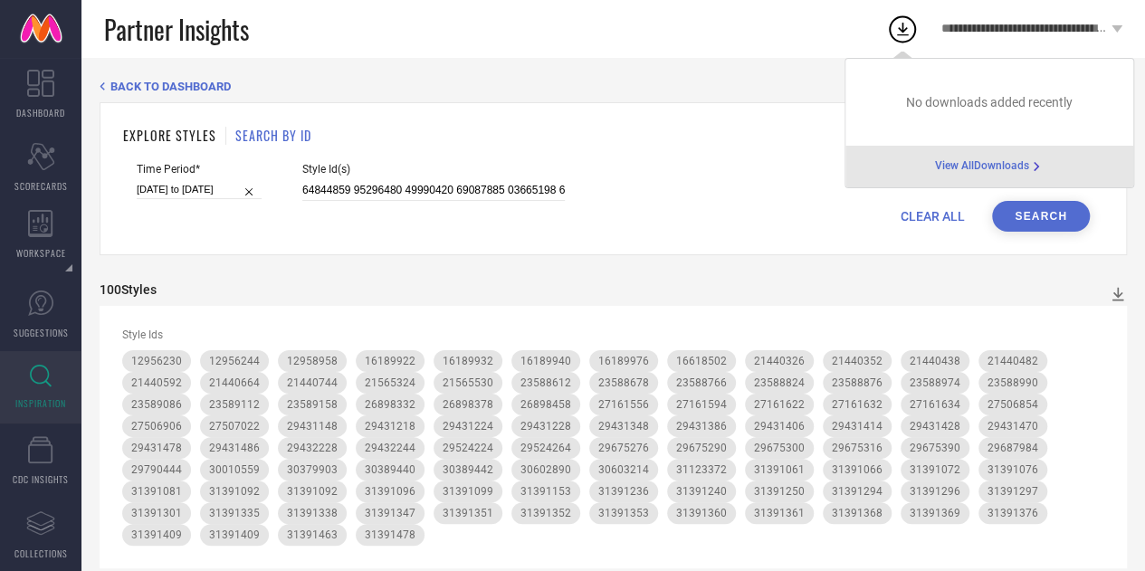
click at [1061, 217] on button "Search" at bounding box center [1041, 216] width 98 height 31
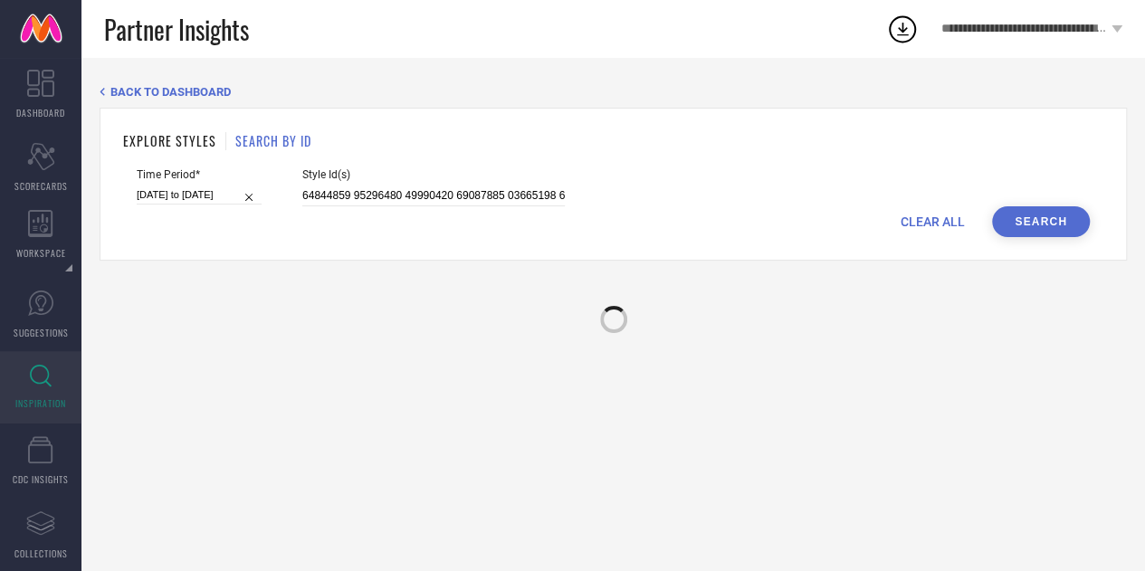
scroll to position [0, 0]
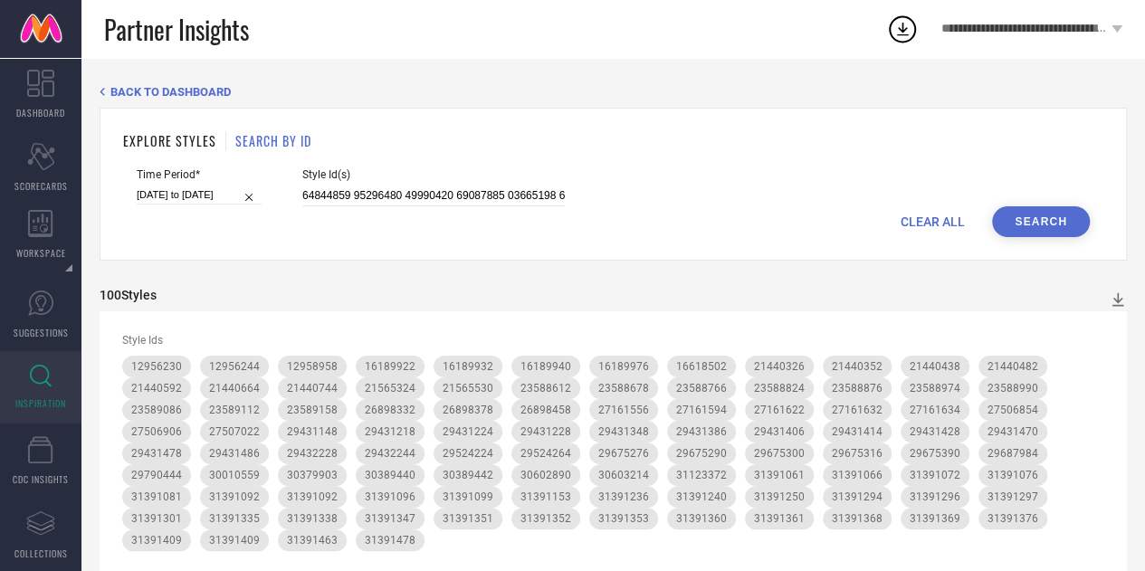
click at [1122, 290] on div "100 Styles" at bounding box center [613, 300] width 1027 height 24
click at [1117, 298] on icon at bounding box center [1118, 300] width 12 height 14
click at [1086, 336] on li "PDF" at bounding box center [1098, 331] width 48 height 26
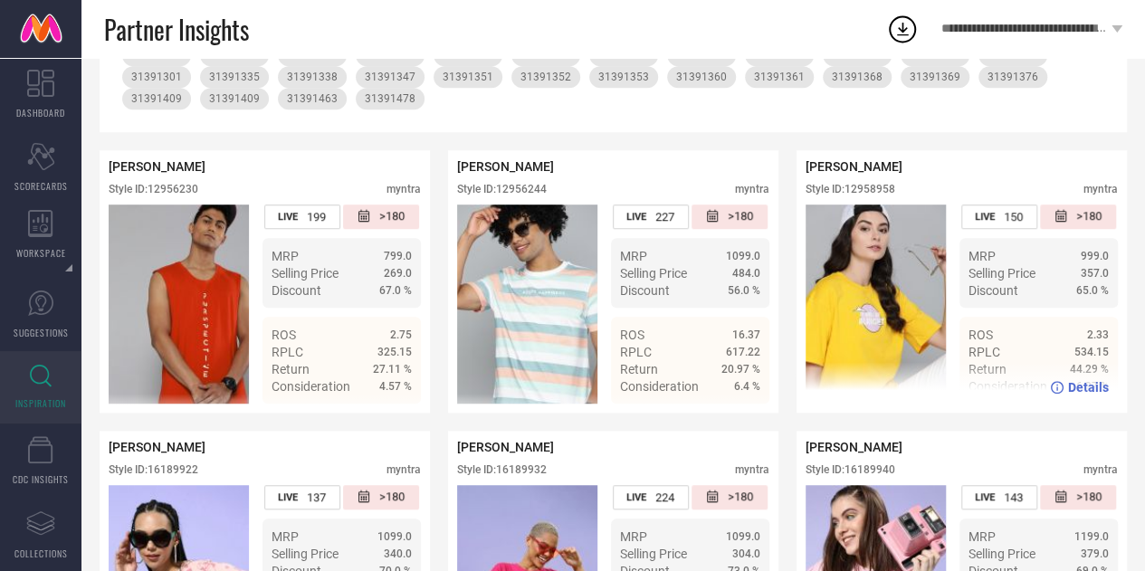
scroll to position [449, 0]
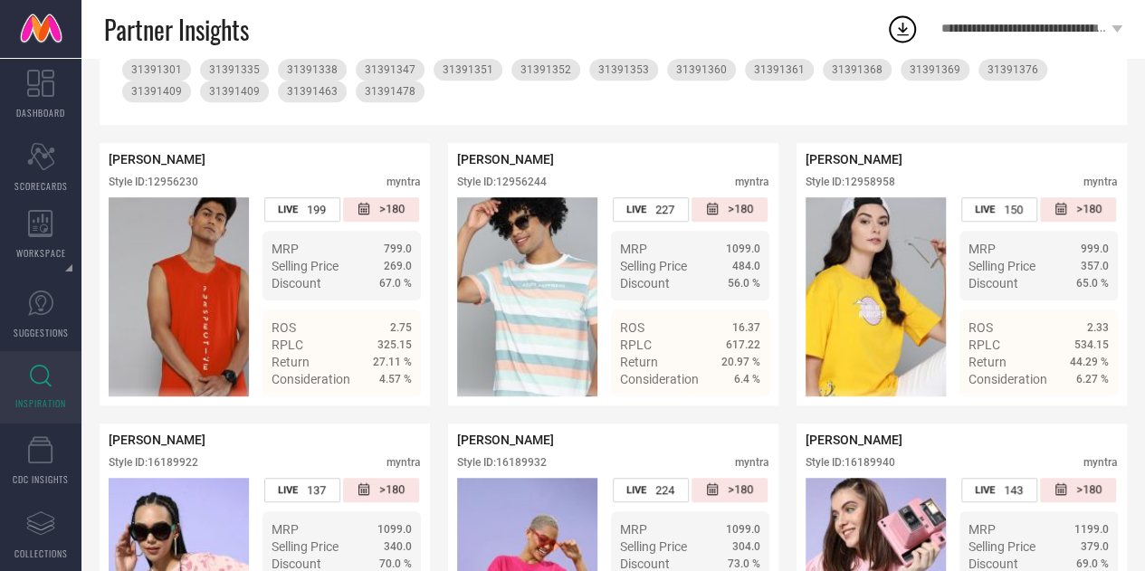
click at [908, 24] on icon at bounding box center [902, 29] width 33 height 33
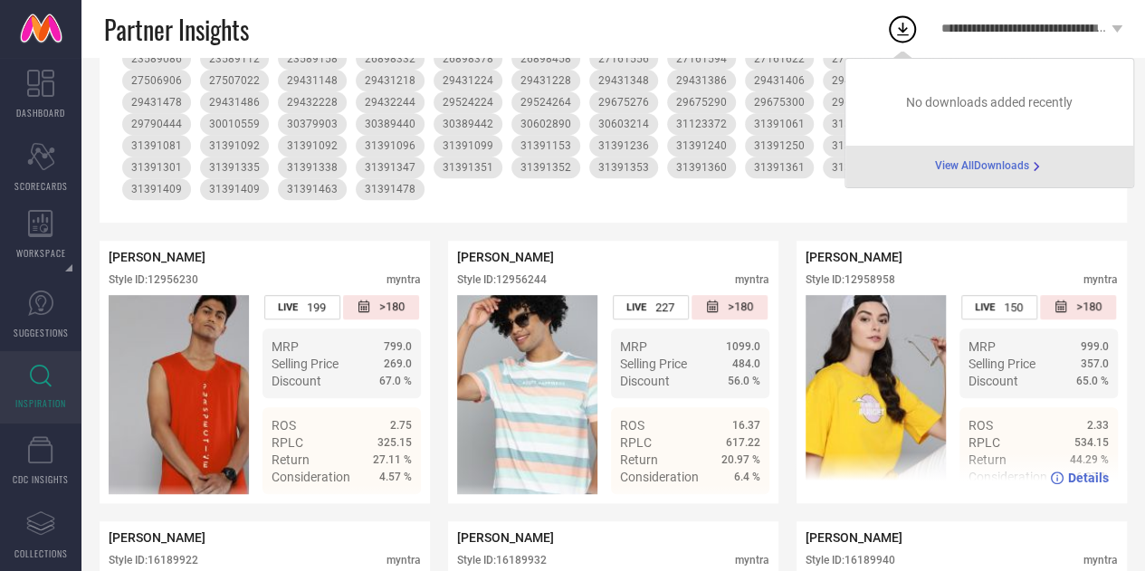
scroll to position [0, 0]
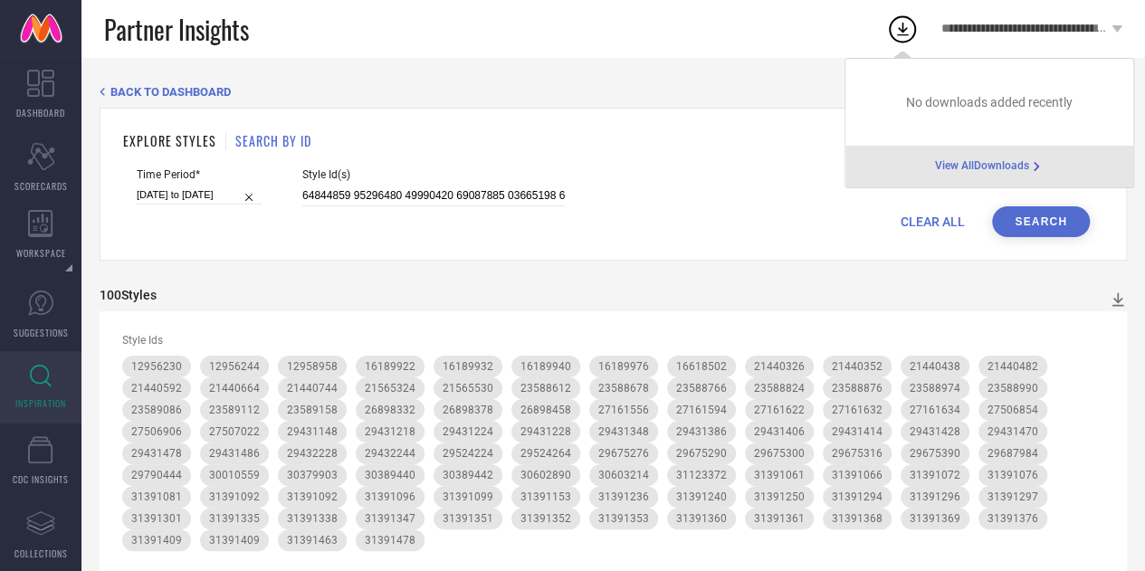
click at [1004, 310] on div "100 Styles" at bounding box center [613, 300] width 1027 height 24
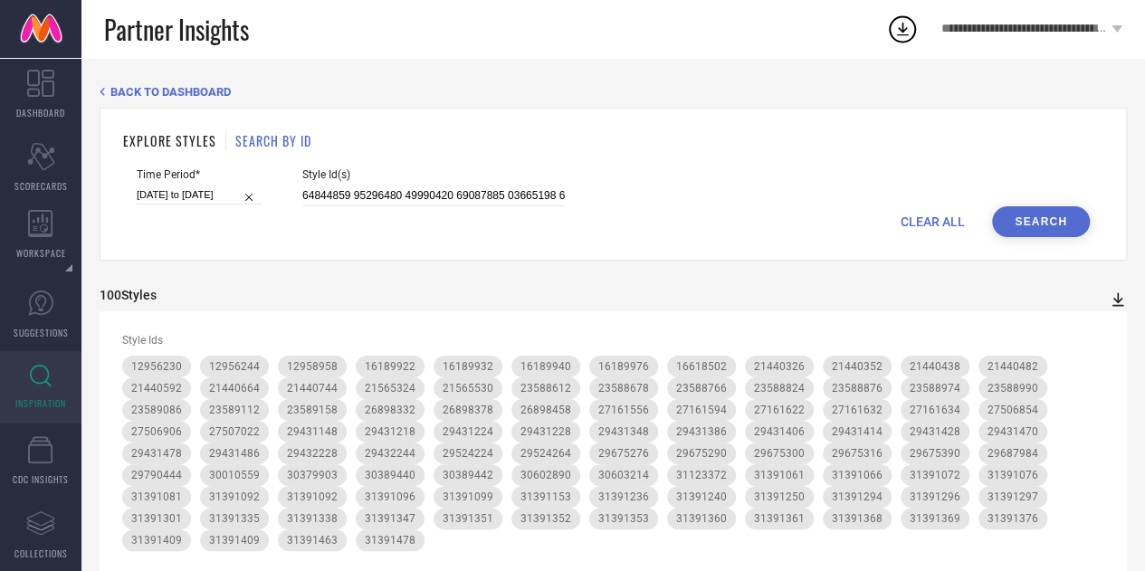
click at [1116, 301] on icon at bounding box center [1117, 299] width 18 height 18
click at [1099, 336] on span "PDF" at bounding box center [1098, 332] width 21 height 13
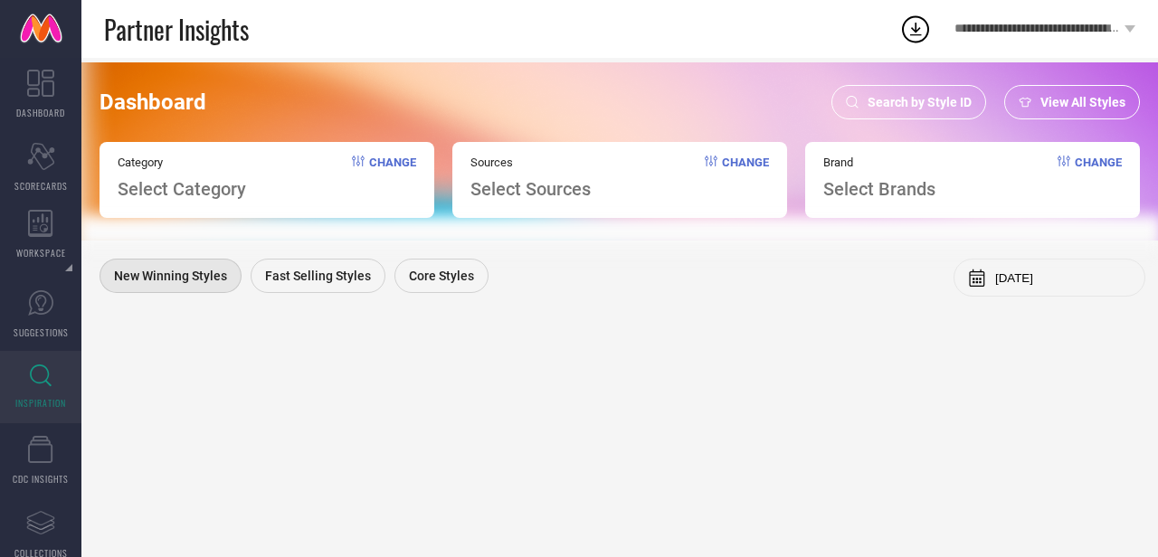
click at [883, 92] on div "Search by Style ID" at bounding box center [909, 102] width 155 height 34
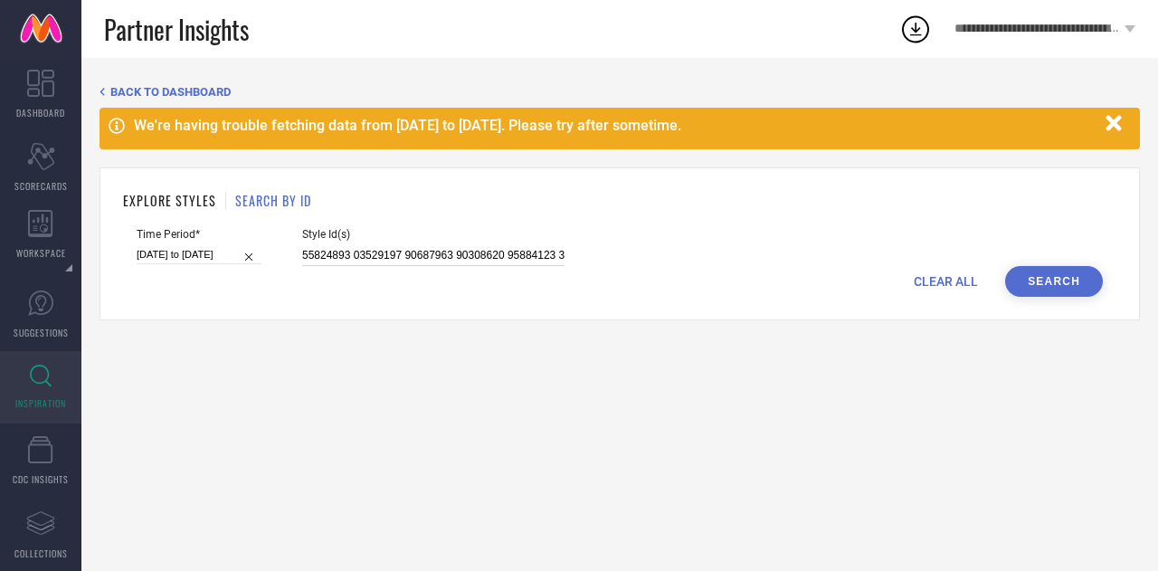
click at [413, 251] on input at bounding box center [433, 255] width 262 height 21
click at [1066, 290] on button "Search" at bounding box center [1054, 281] width 98 height 31
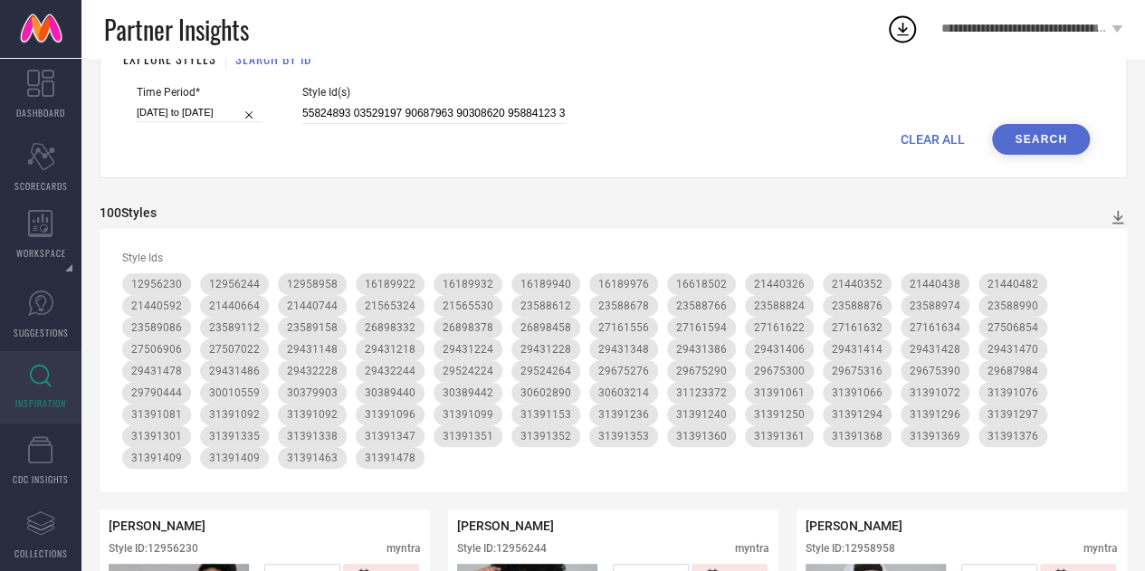
scroll to position [141, 0]
click at [1124, 222] on icon at bounding box center [1117, 218] width 18 height 18
click at [1102, 245] on span "PDF" at bounding box center [1098, 250] width 21 height 13
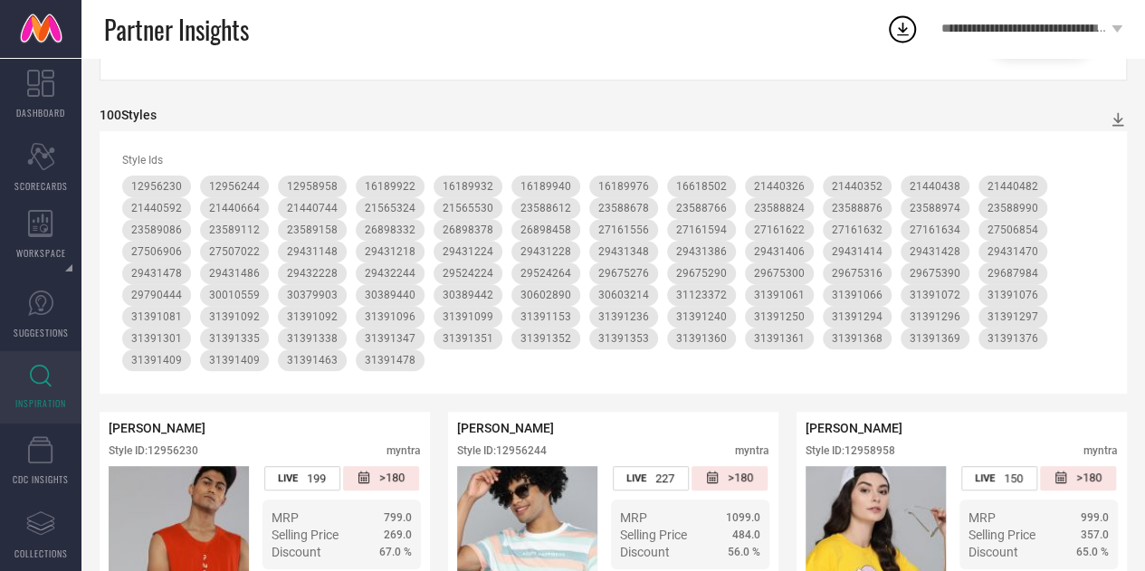
scroll to position [0, 0]
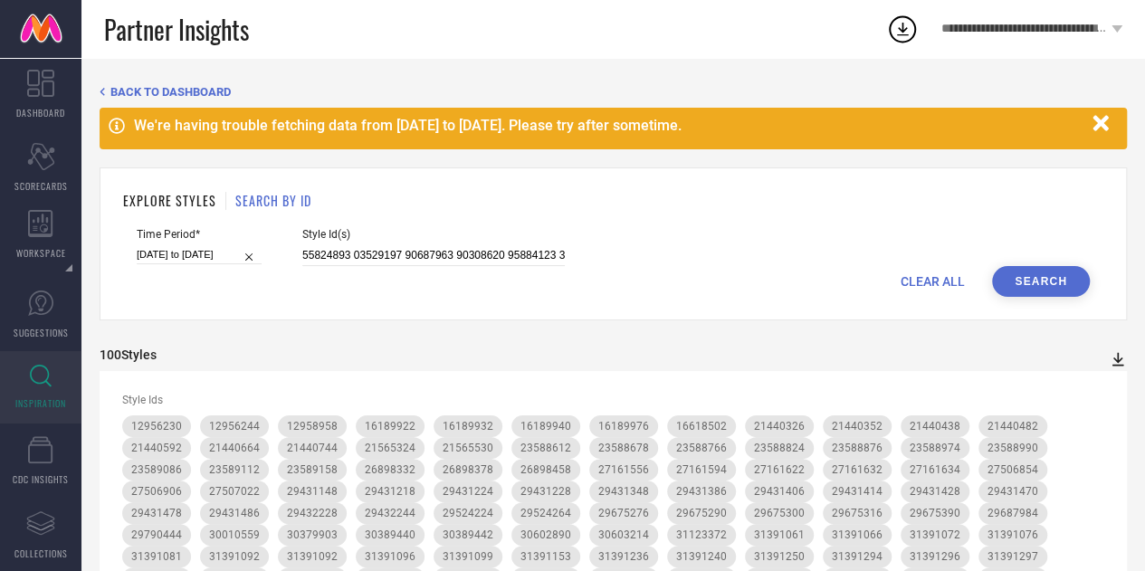
click at [1113, 364] on icon at bounding box center [1117, 359] width 18 height 18
click at [505, 254] on input at bounding box center [433, 255] width 262 height 21
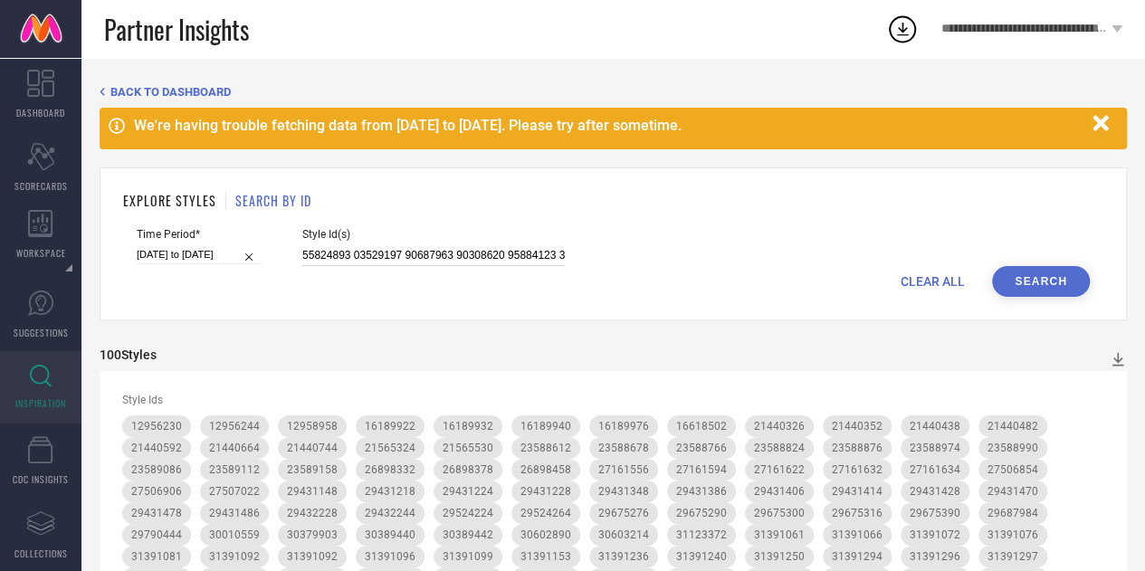
paste input "16955144 2371018 2371021 2414605 14005900 18119276 18411208 20371920 20371950 2…"
type input "16955144 2371018 2371021 2414605 14005900 18119276 18411208 20371920 20371950 2…"
click at [1030, 287] on button "Search" at bounding box center [1041, 281] width 98 height 31
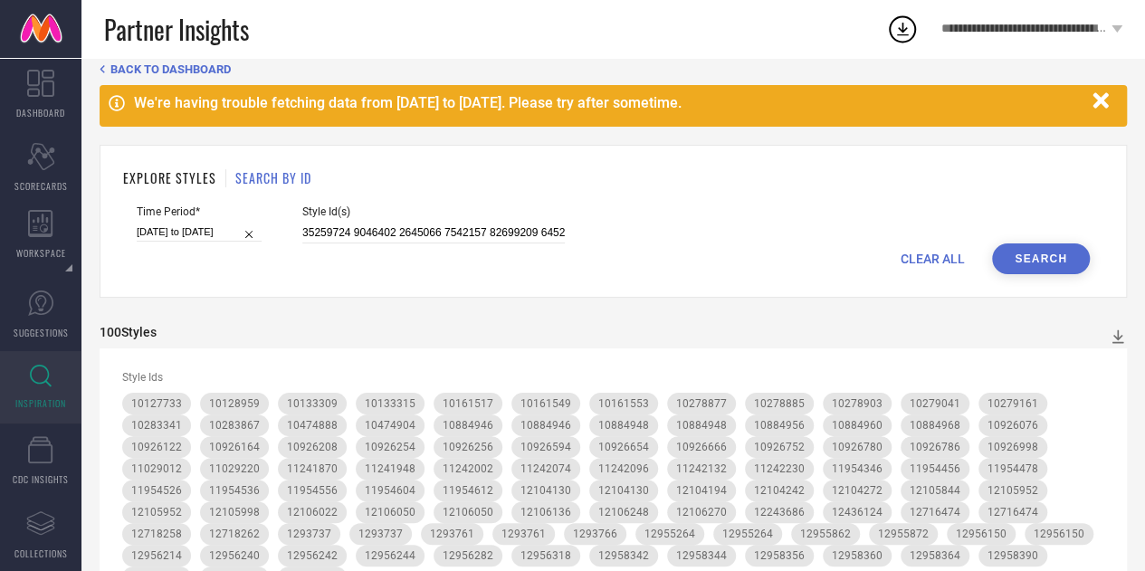
scroll to position [12, 0]
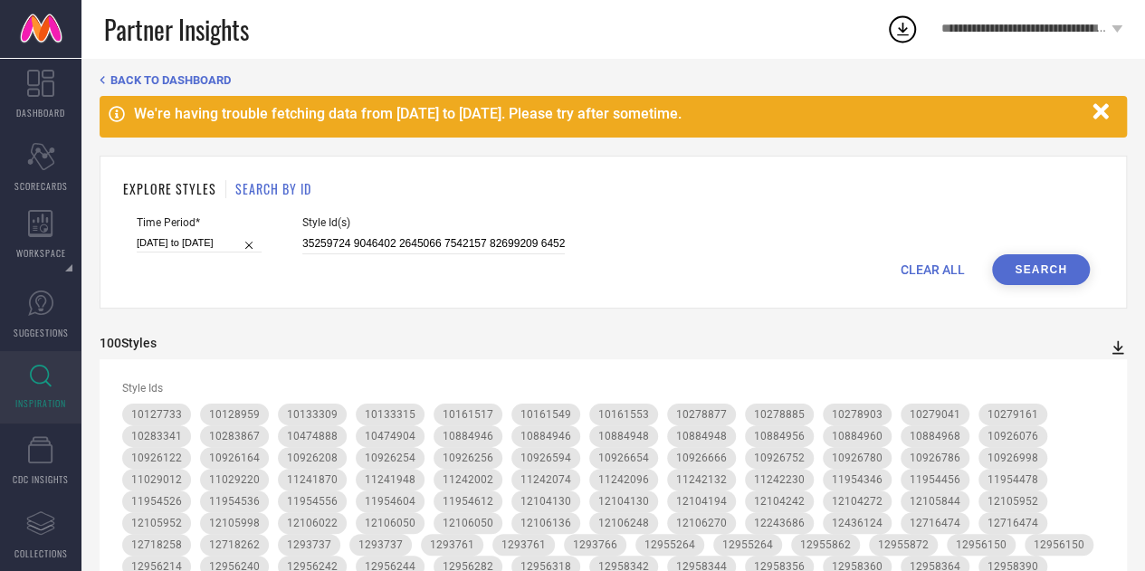
click at [1118, 343] on icon at bounding box center [1117, 347] width 18 height 18
click at [1089, 385] on span "PDF" at bounding box center [1098, 380] width 21 height 13
click at [1091, 124] on button "button" at bounding box center [1100, 111] width 34 height 34
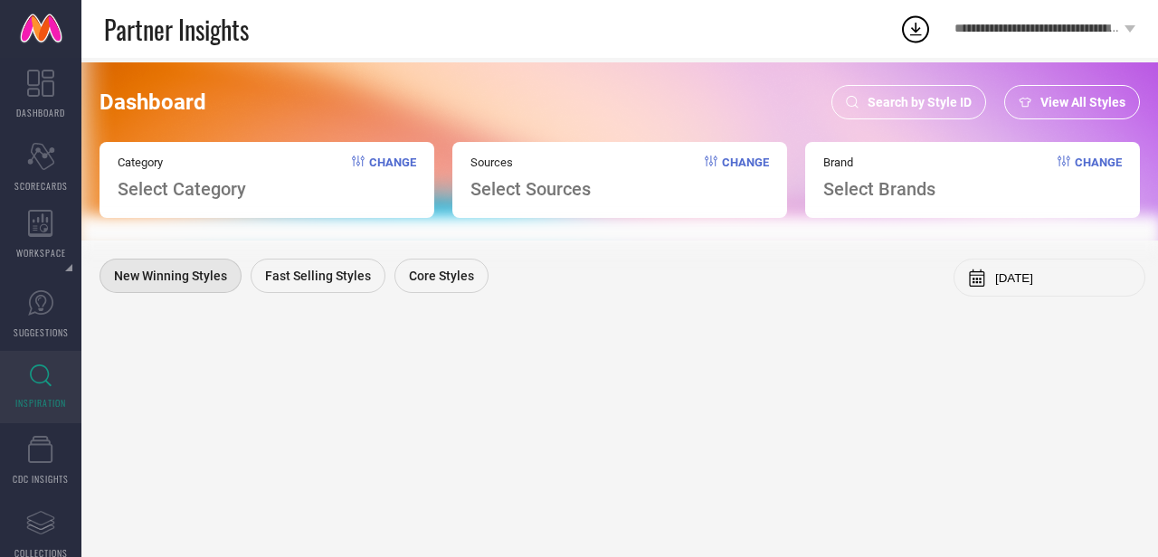
click at [930, 92] on div "Search by Style ID" at bounding box center [909, 102] width 155 height 34
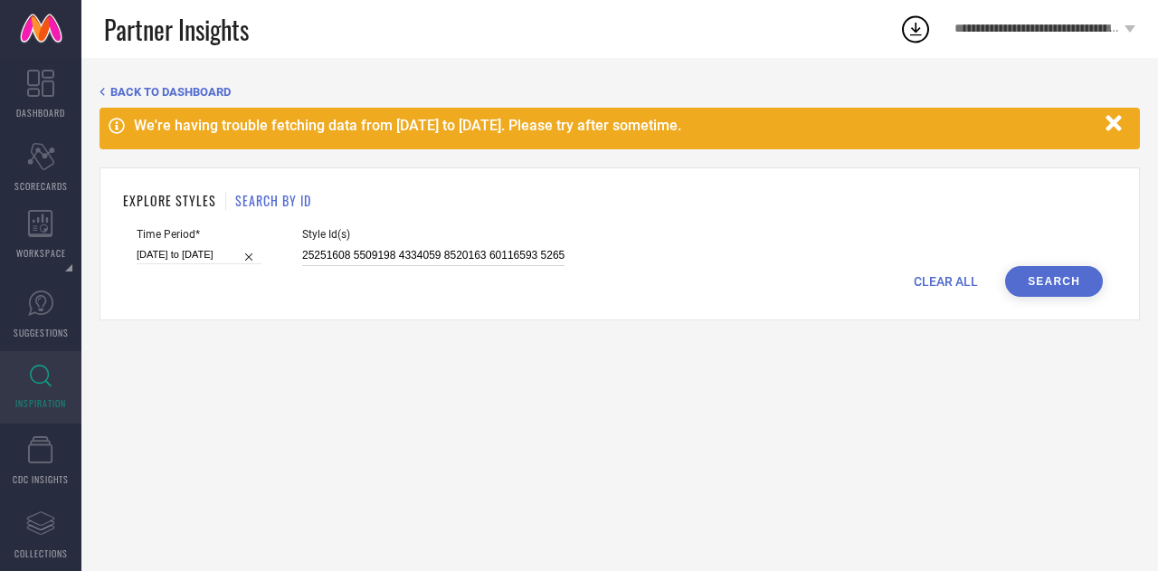
click at [474, 250] on input at bounding box center [433, 255] width 262 height 21
click at [1055, 283] on button "Search" at bounding box center [1054, 281] width 98 height 31
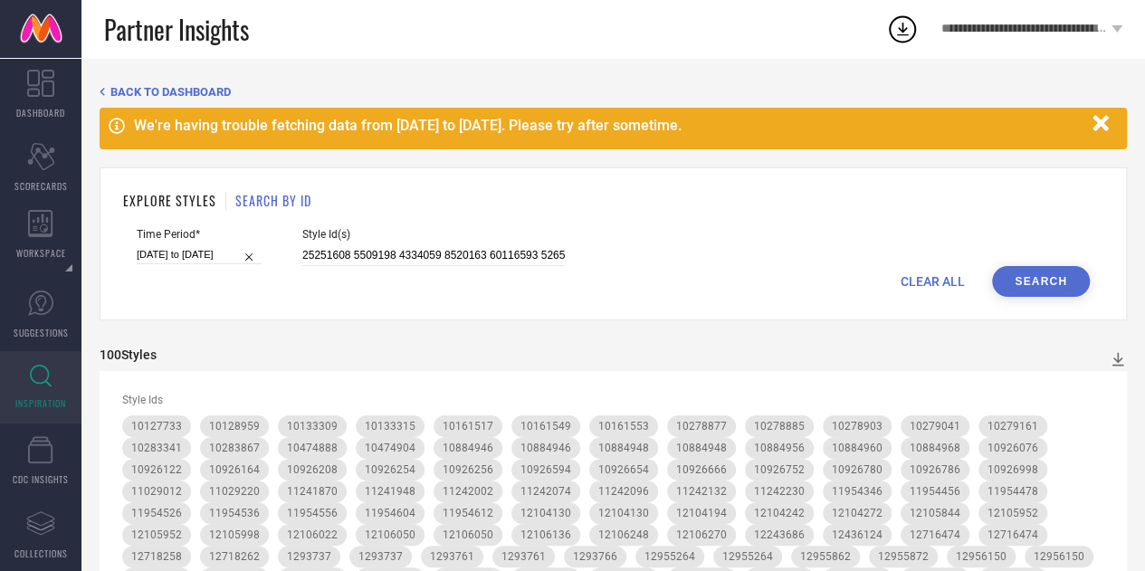
click at [1100, 119] on icon "button" at bounding box center [1100, 123] width 23 height 23
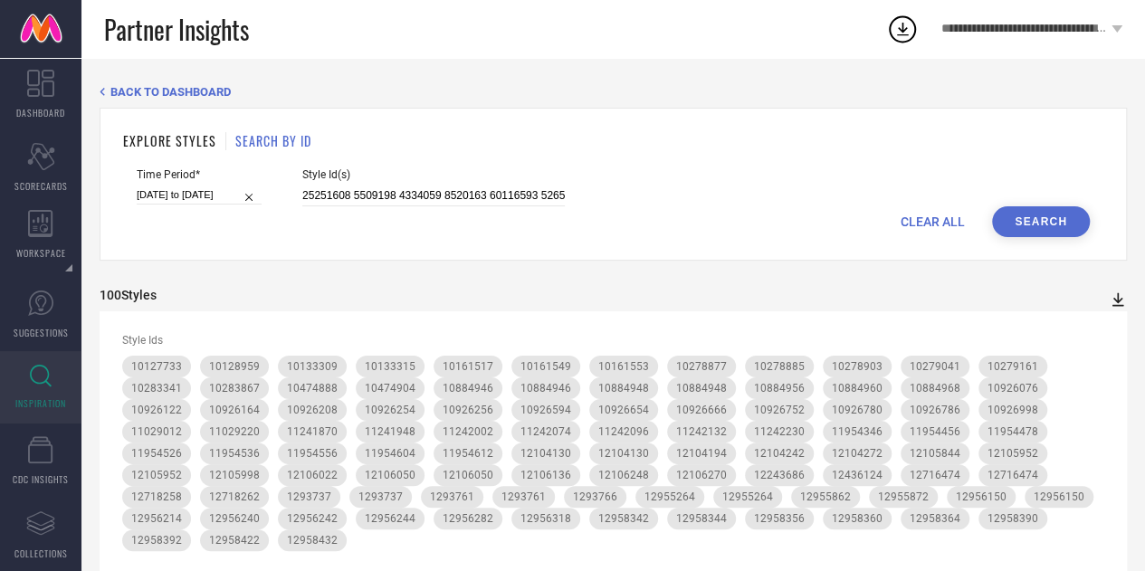
click at [1112, 296] on icon at bounding box center [1117, 299] width 18 height 18
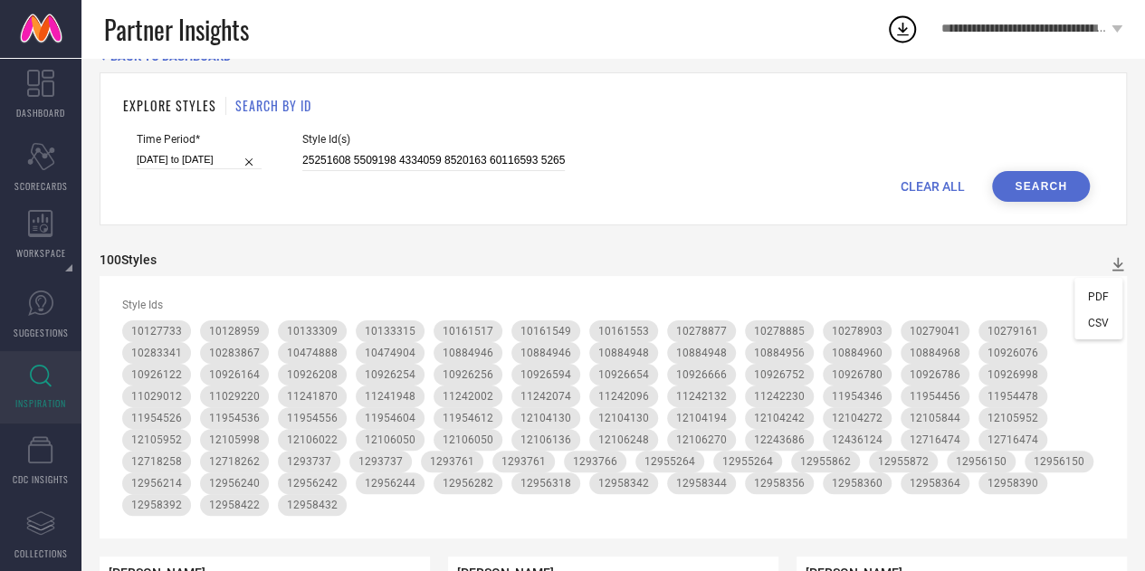
scroll to position [71, 0]
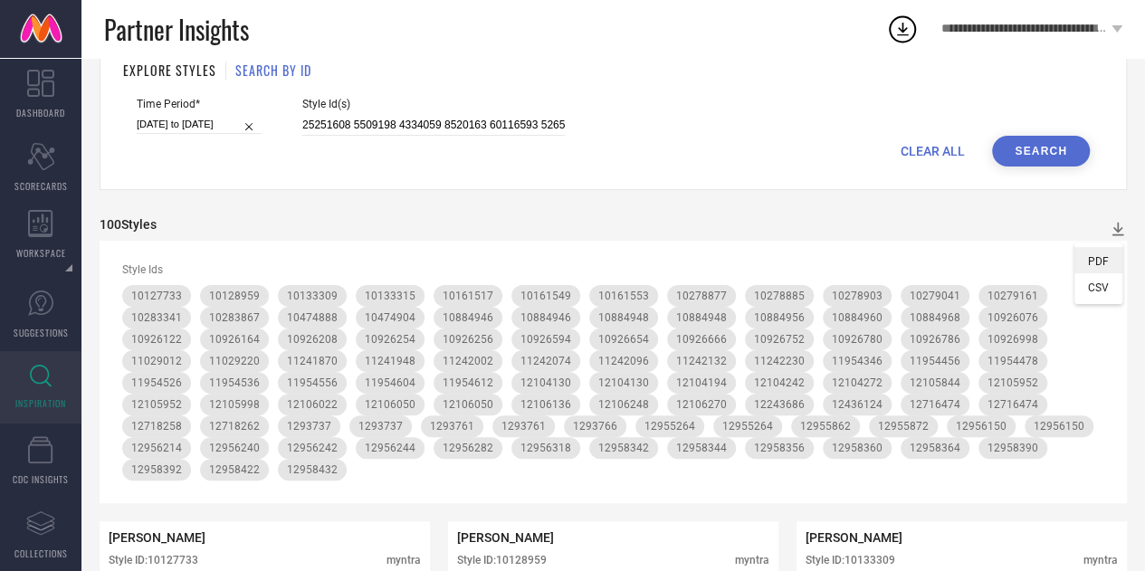
click at [1097, 257] on span "PDF" at bounding box center [1098, 261] width 21 height 13
